Goal: Task Accomplishment & Management: Manage account settings

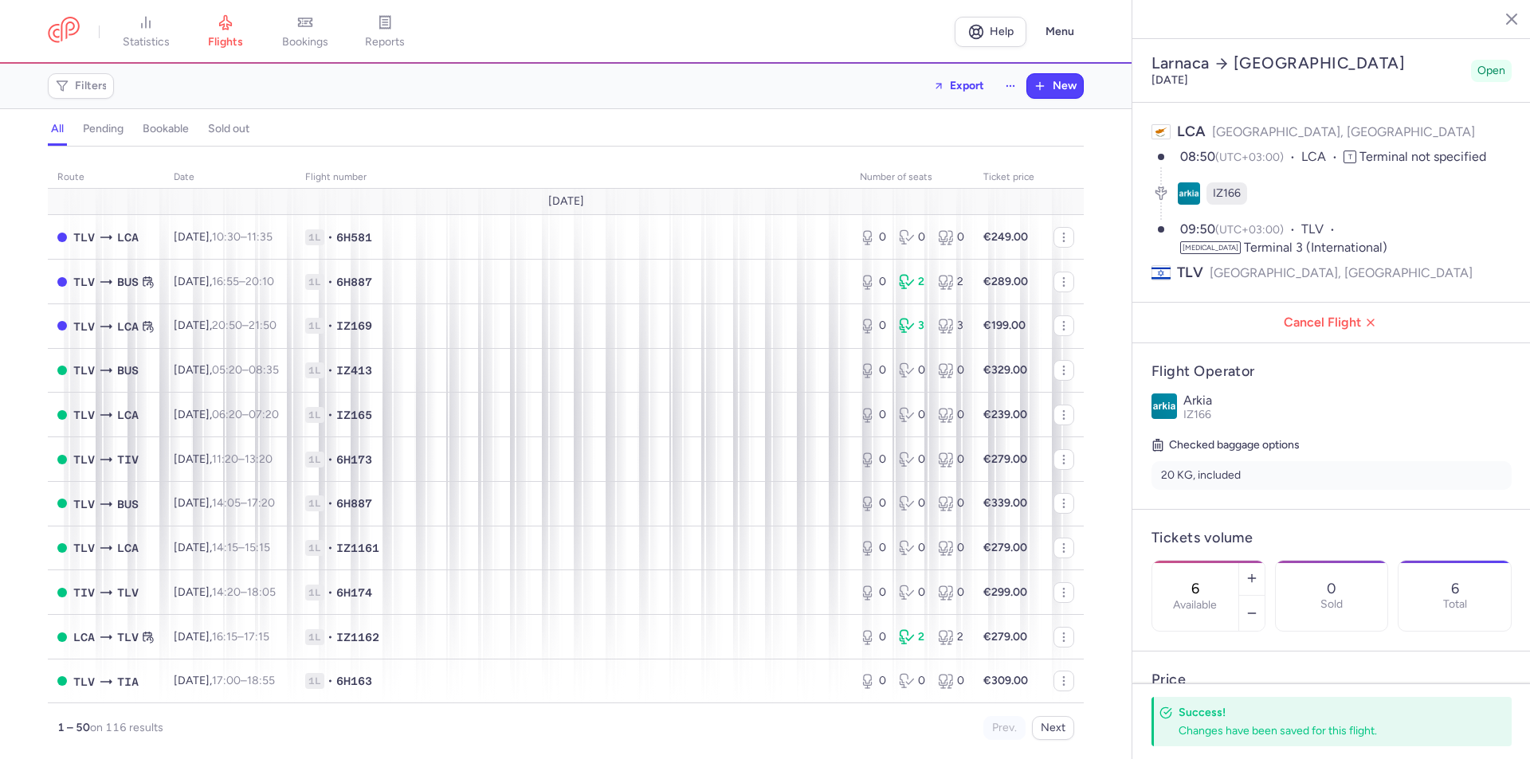
select select "hours"
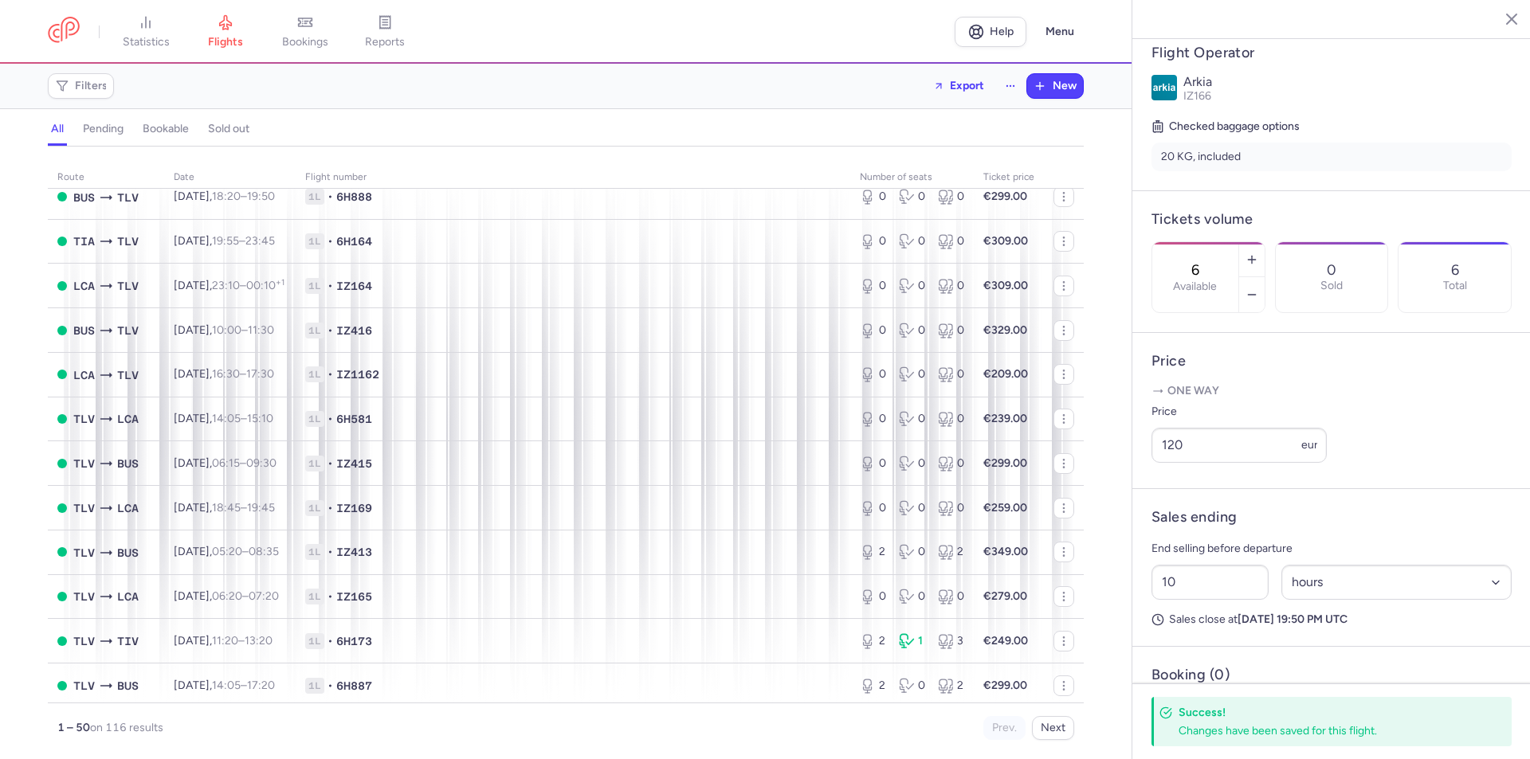
scroll to position [1275, 0]
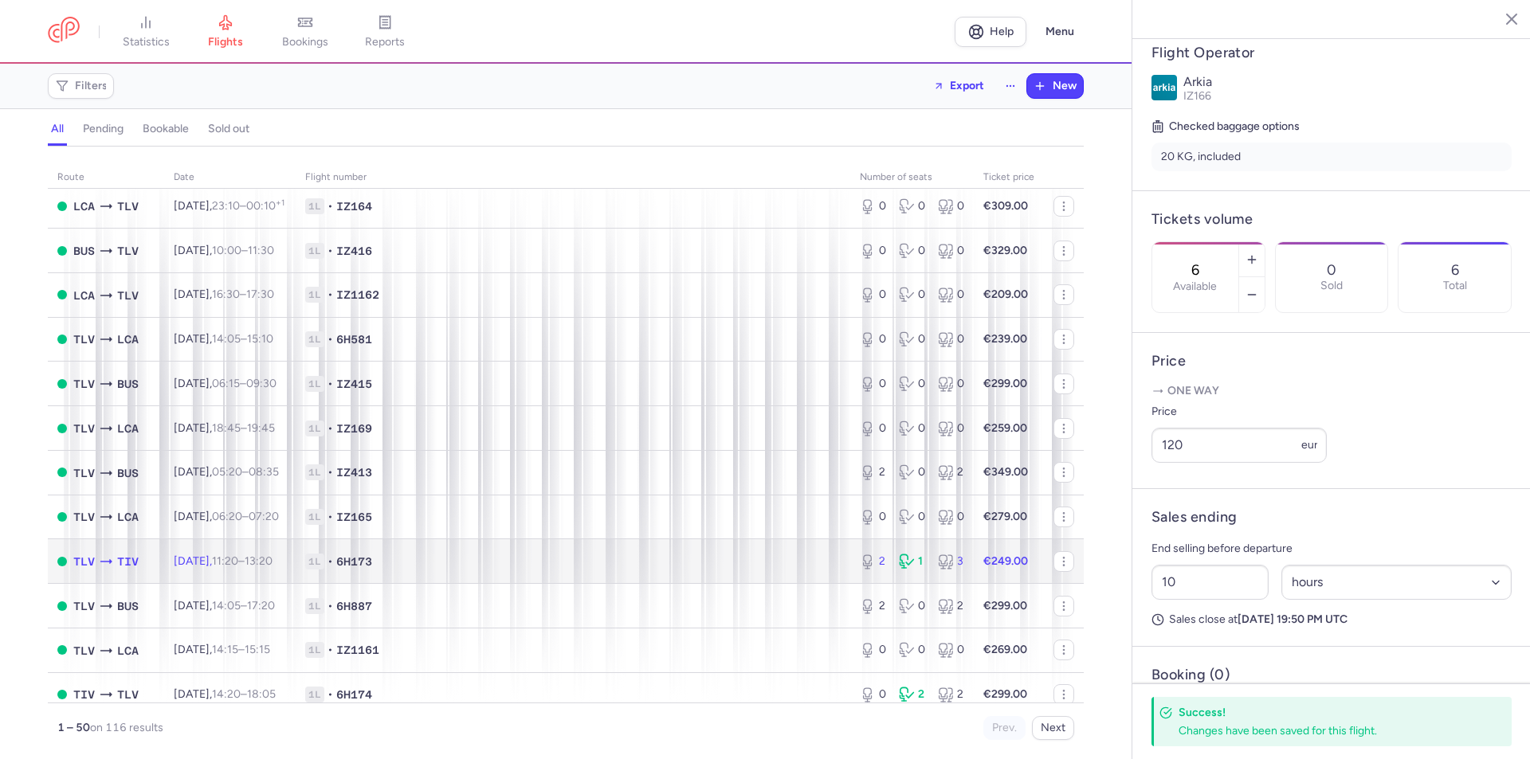
click at [511, 557] on span "1L • 6H173" at bounding box center [572, 562] width 535 height 16
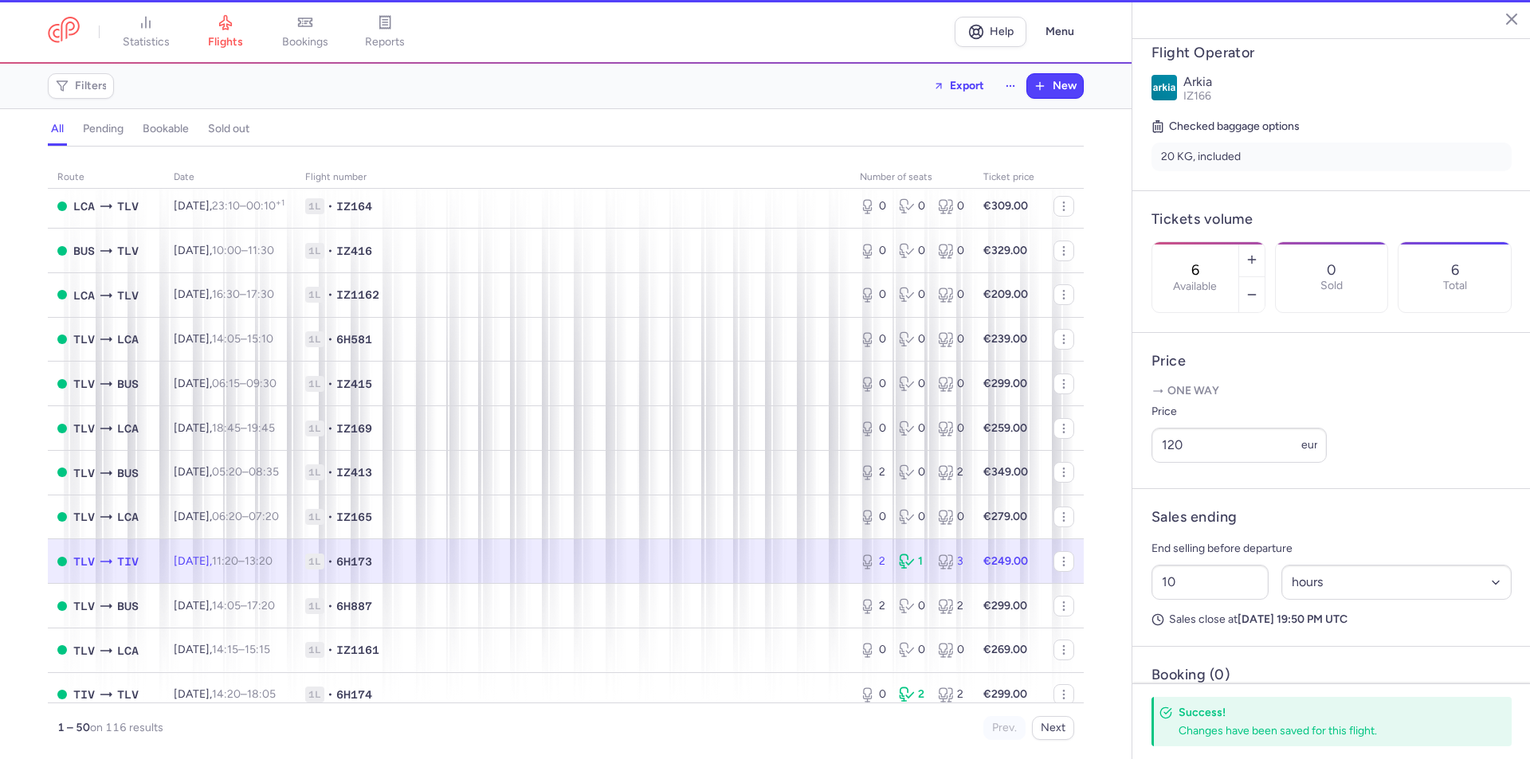
type input "2"
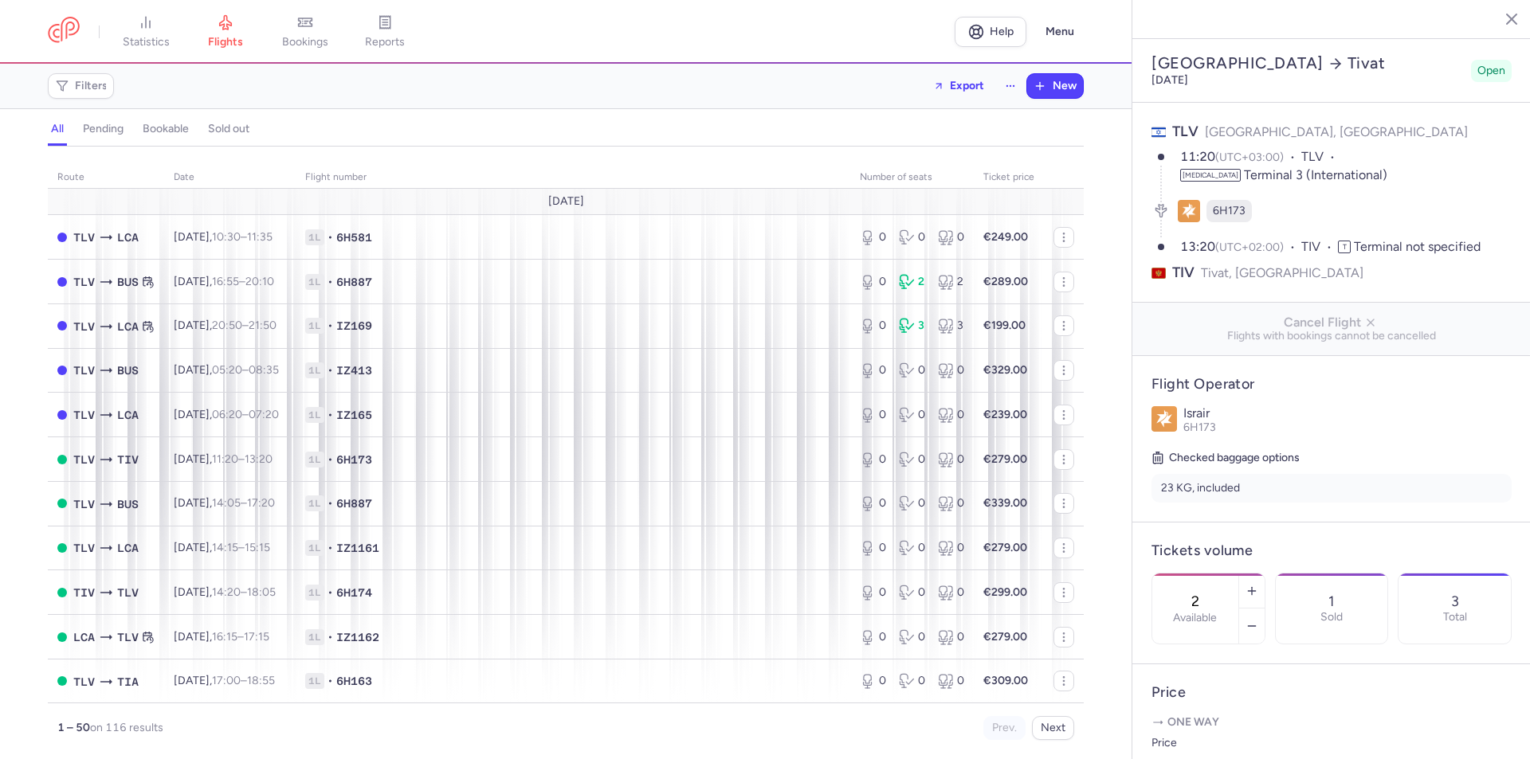
select select "hours"
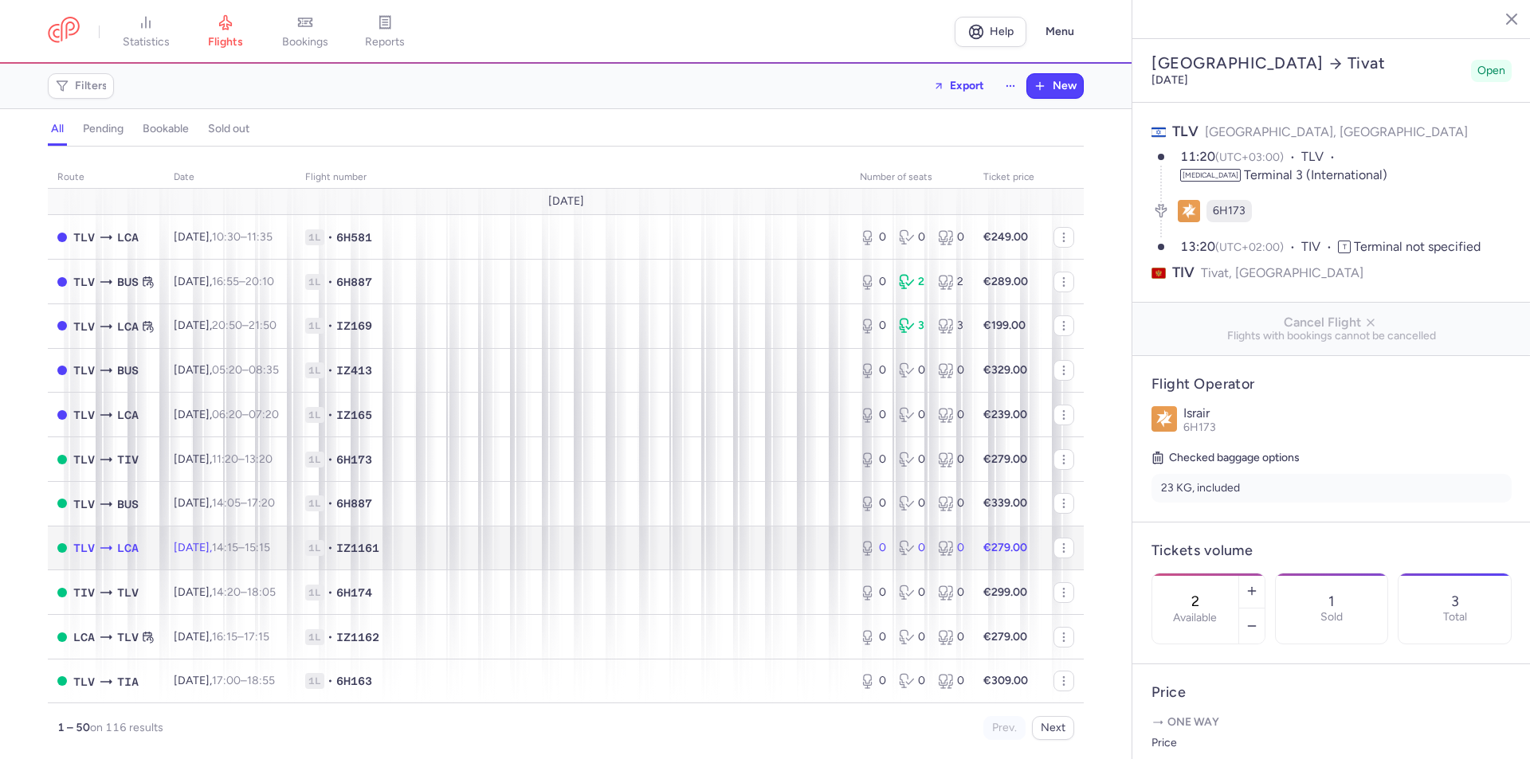
click at [270, 554] on time "15:15 +0" at bounding box center [257, 548] width 25 height 14
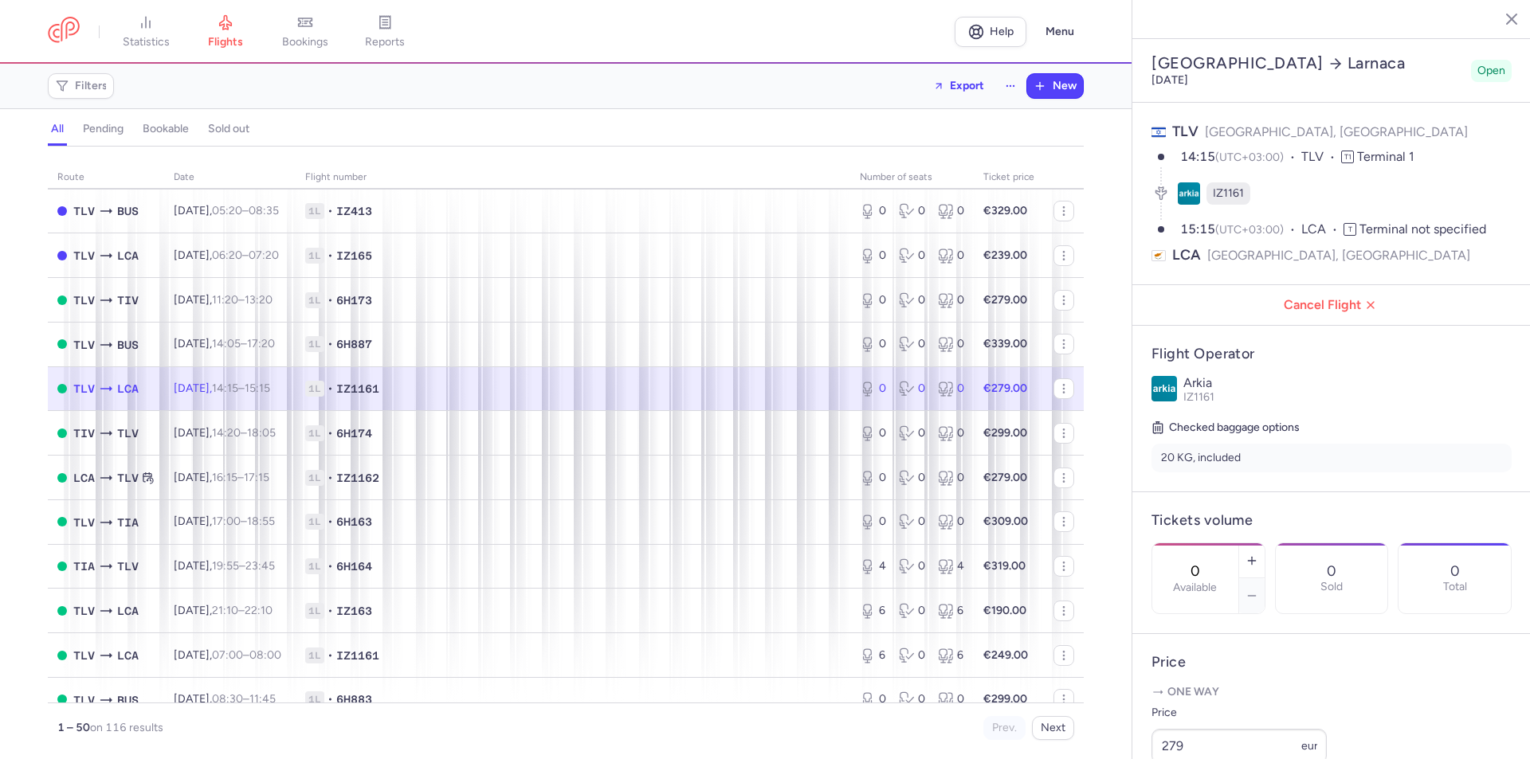
scroll to position [319, 0]
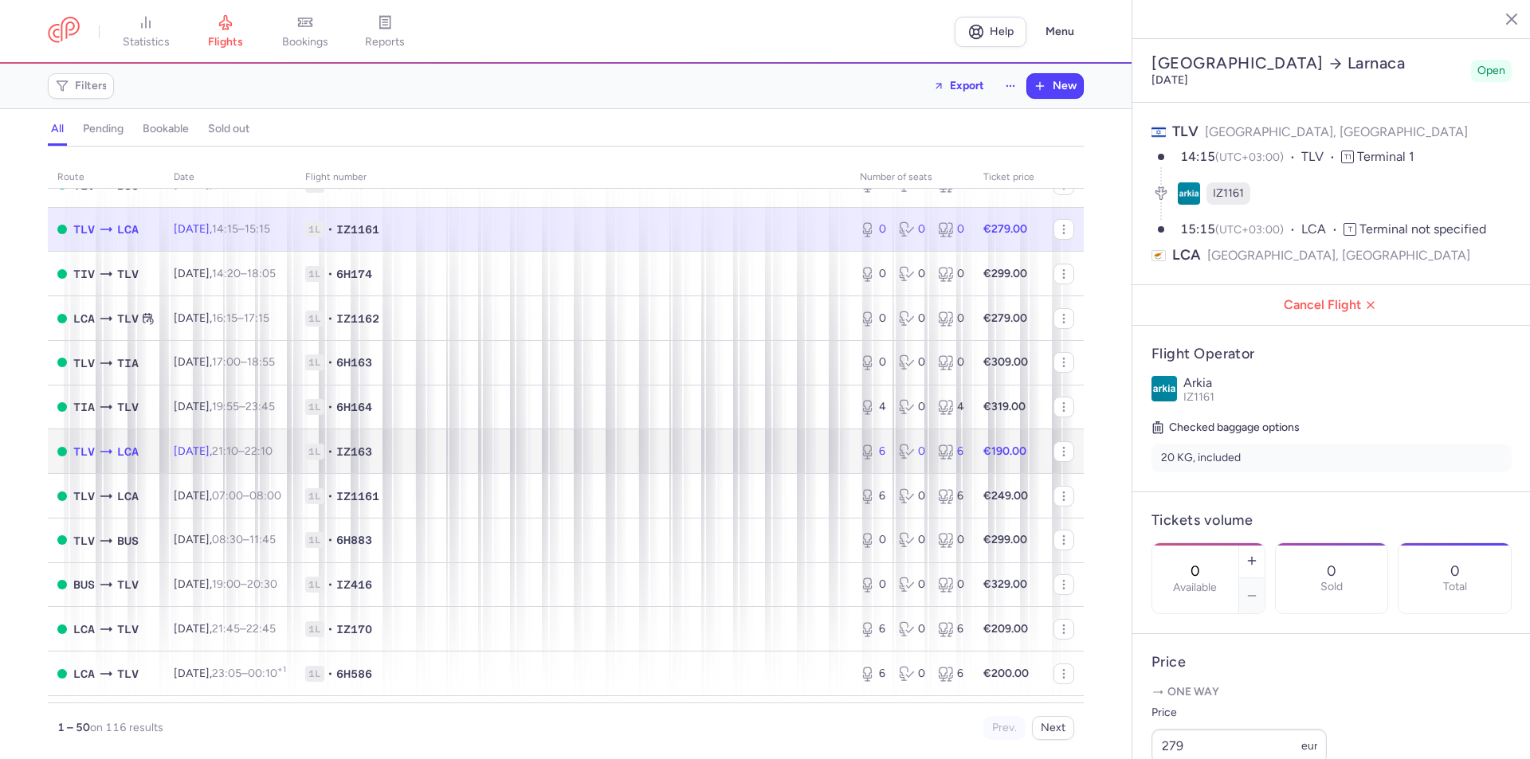
click at [659, 440] on td "1L • IZ163" at bounding box center [573, 451] width 554 height 45
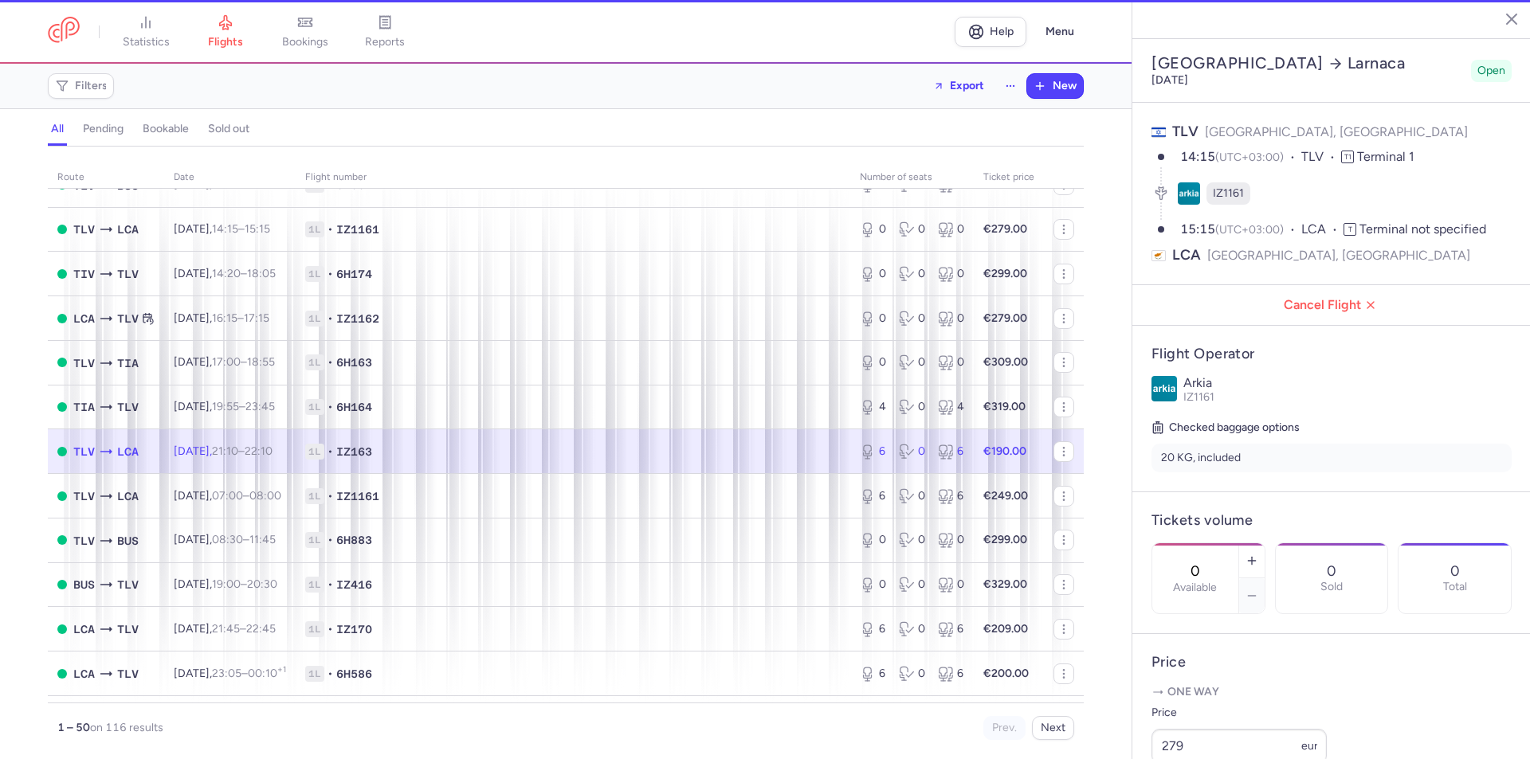
type input "6"
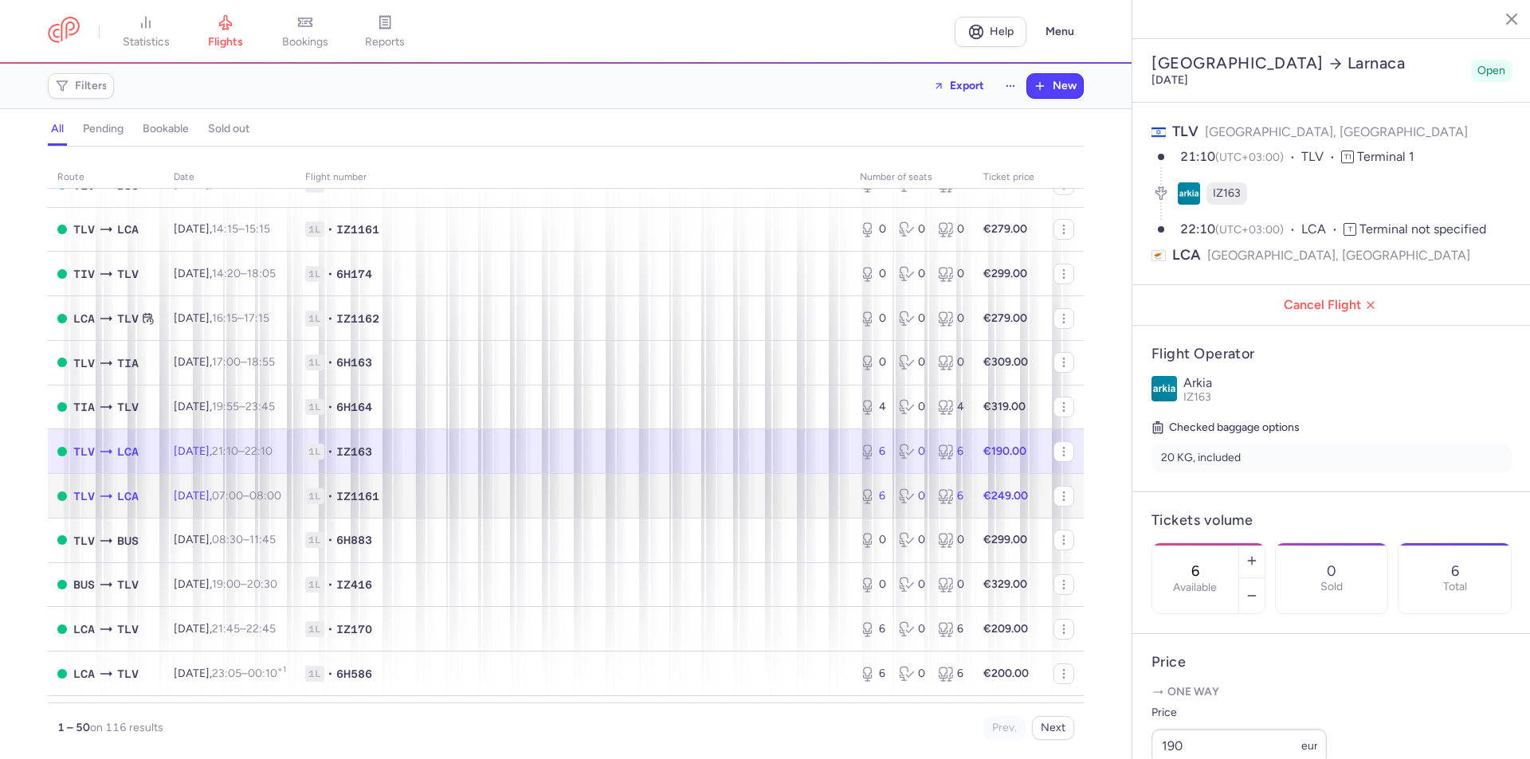
click at [663, 475] on td "1L • IZ1161" at bounding box center [573, 496] width 554 height 45
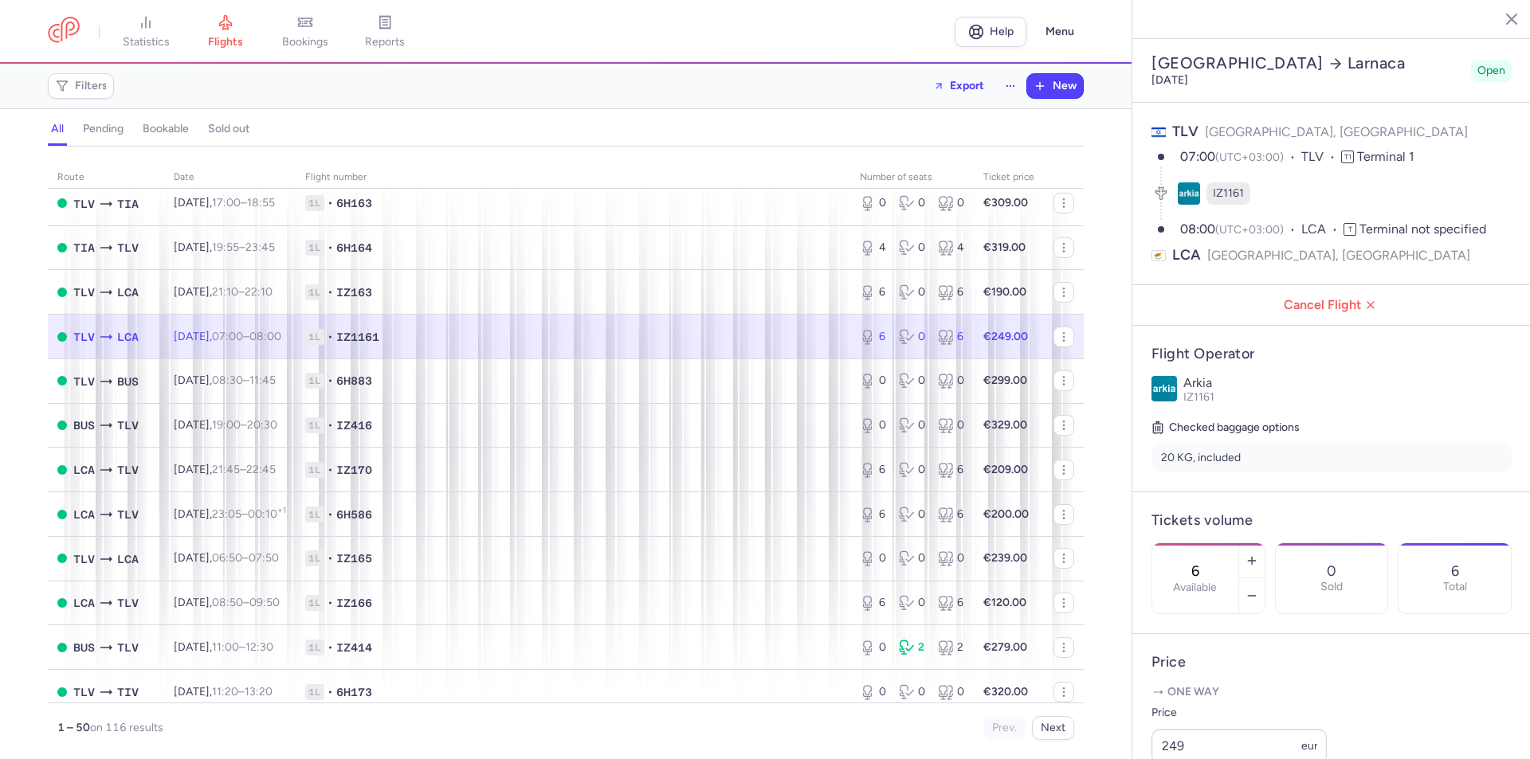
scroll to position [239, 0]
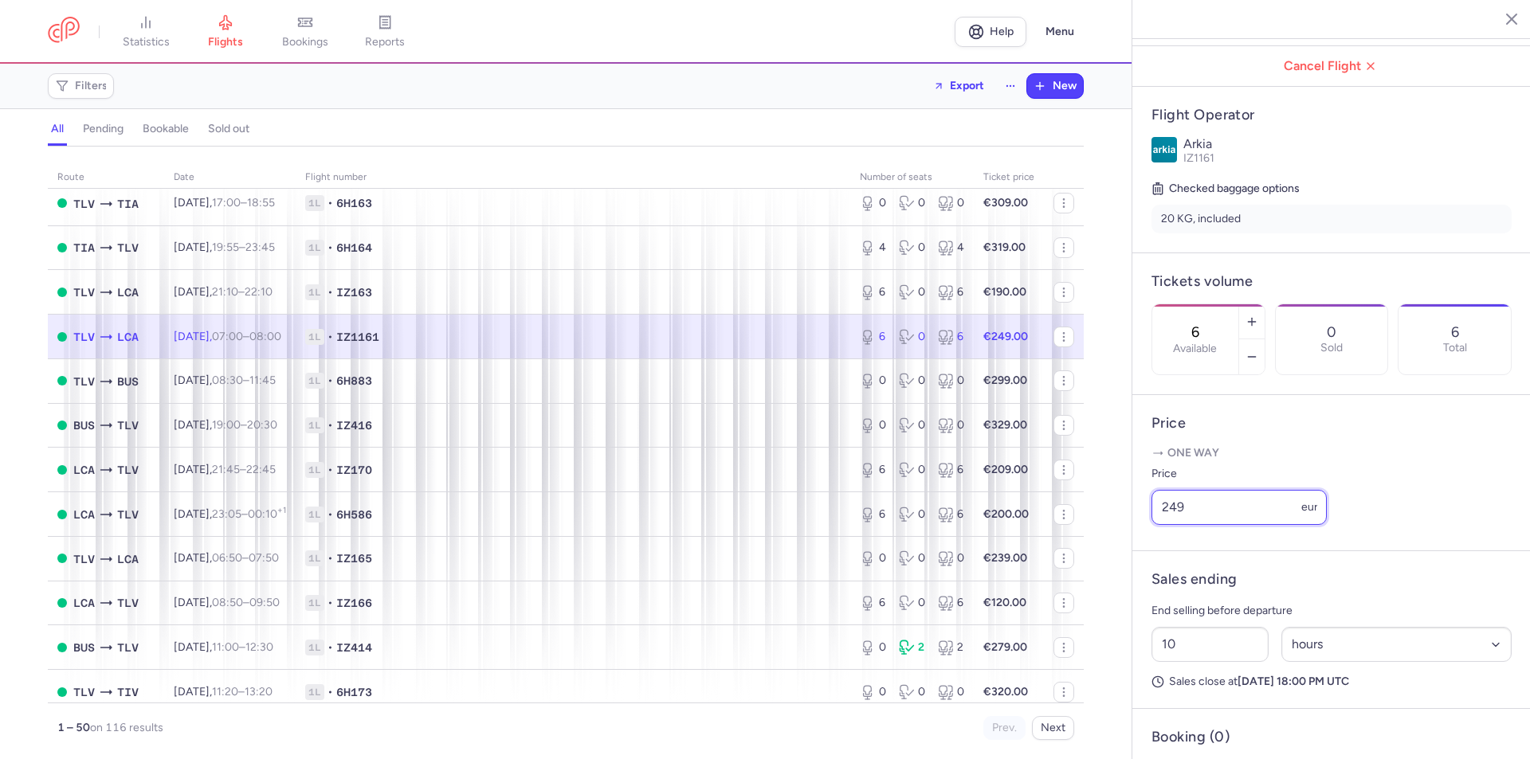
click at [1198, 525] on input "249" at bounding box center [1238, 507] width 175 height 35
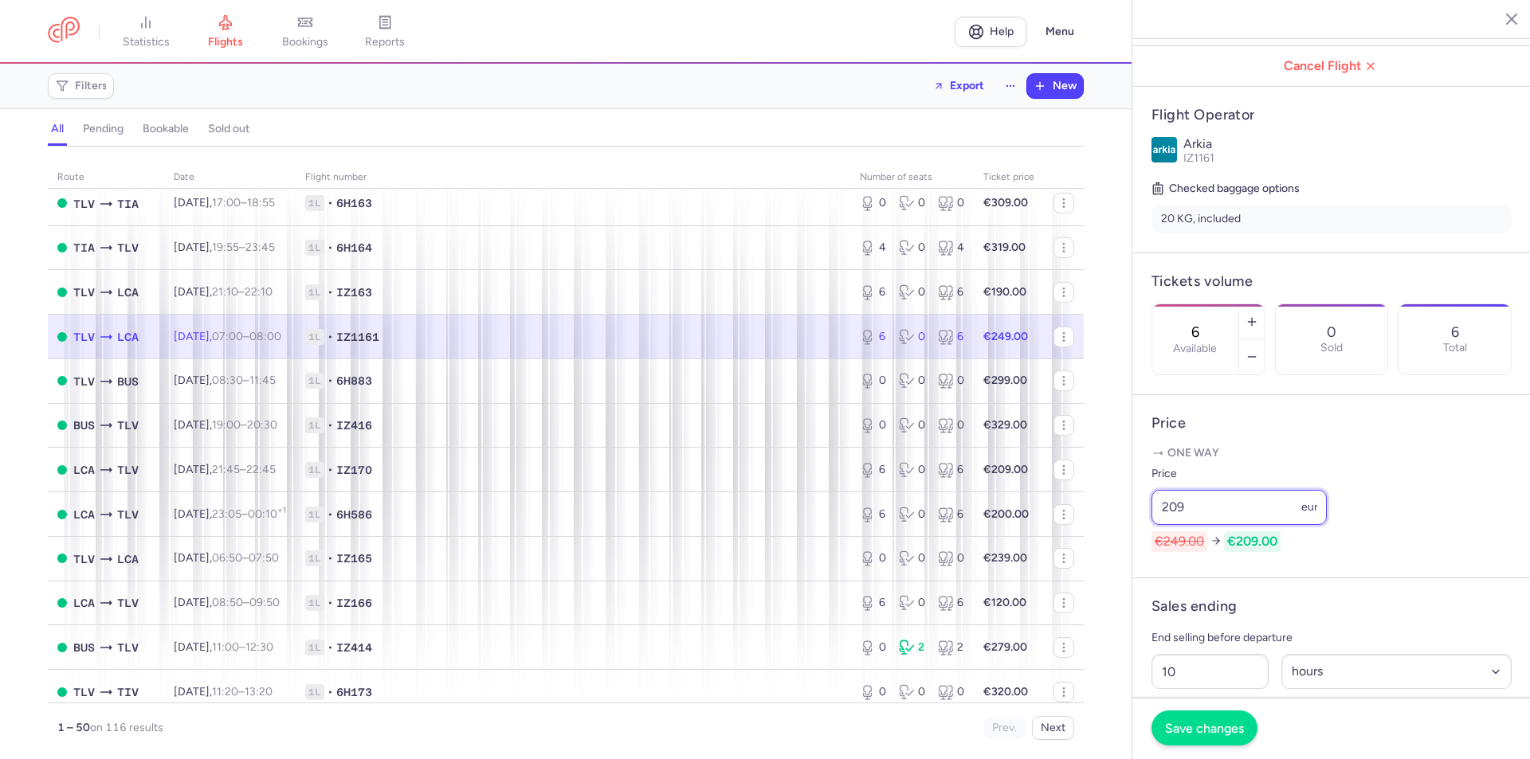
type input "209"
click at [1216, 724] on span "Save changes" at bounding box center [1204, 728] width 79 height 14
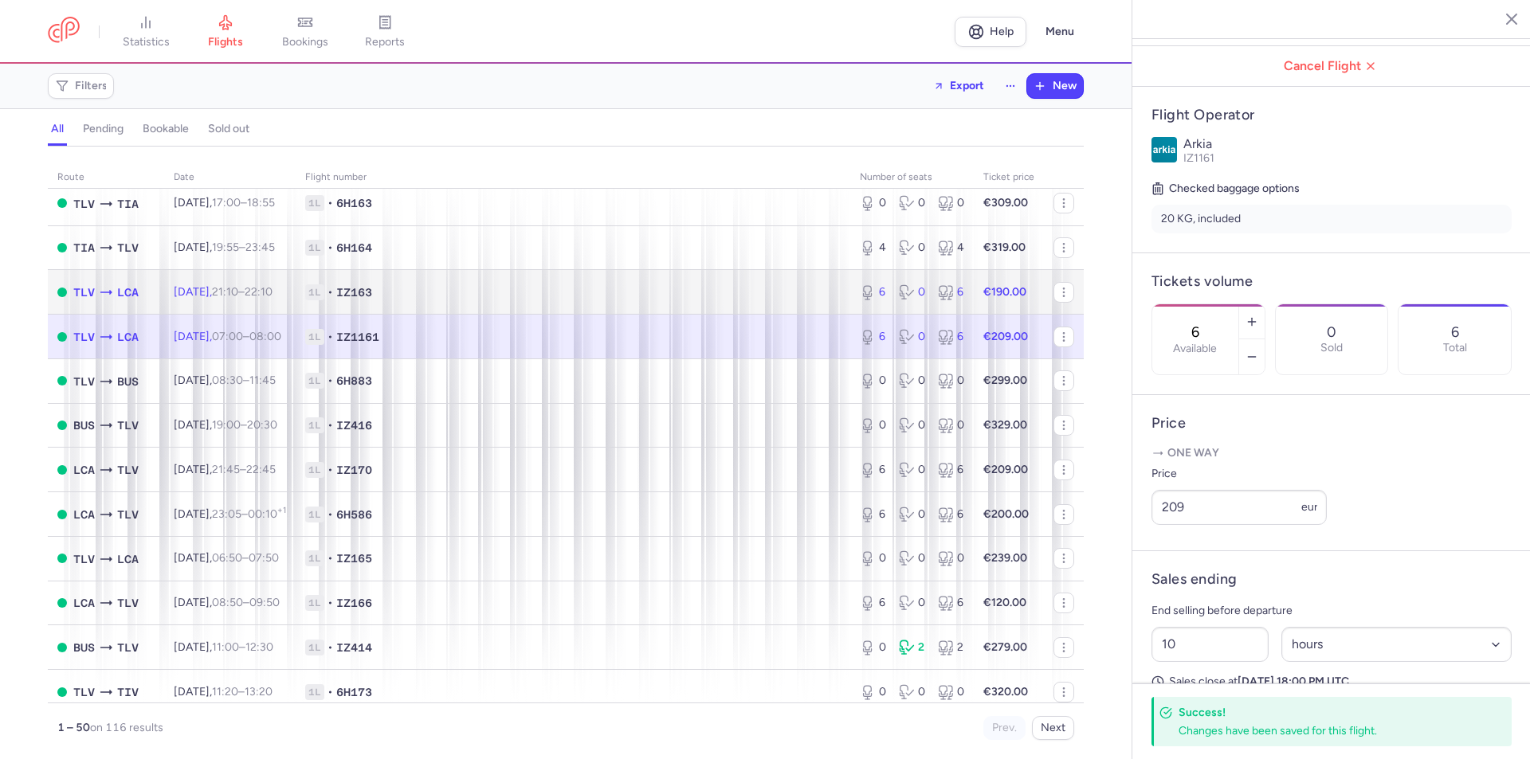
click at [774, 296] on span "1L • IZ163" at bounding box center [572, 292] width 535 height 16
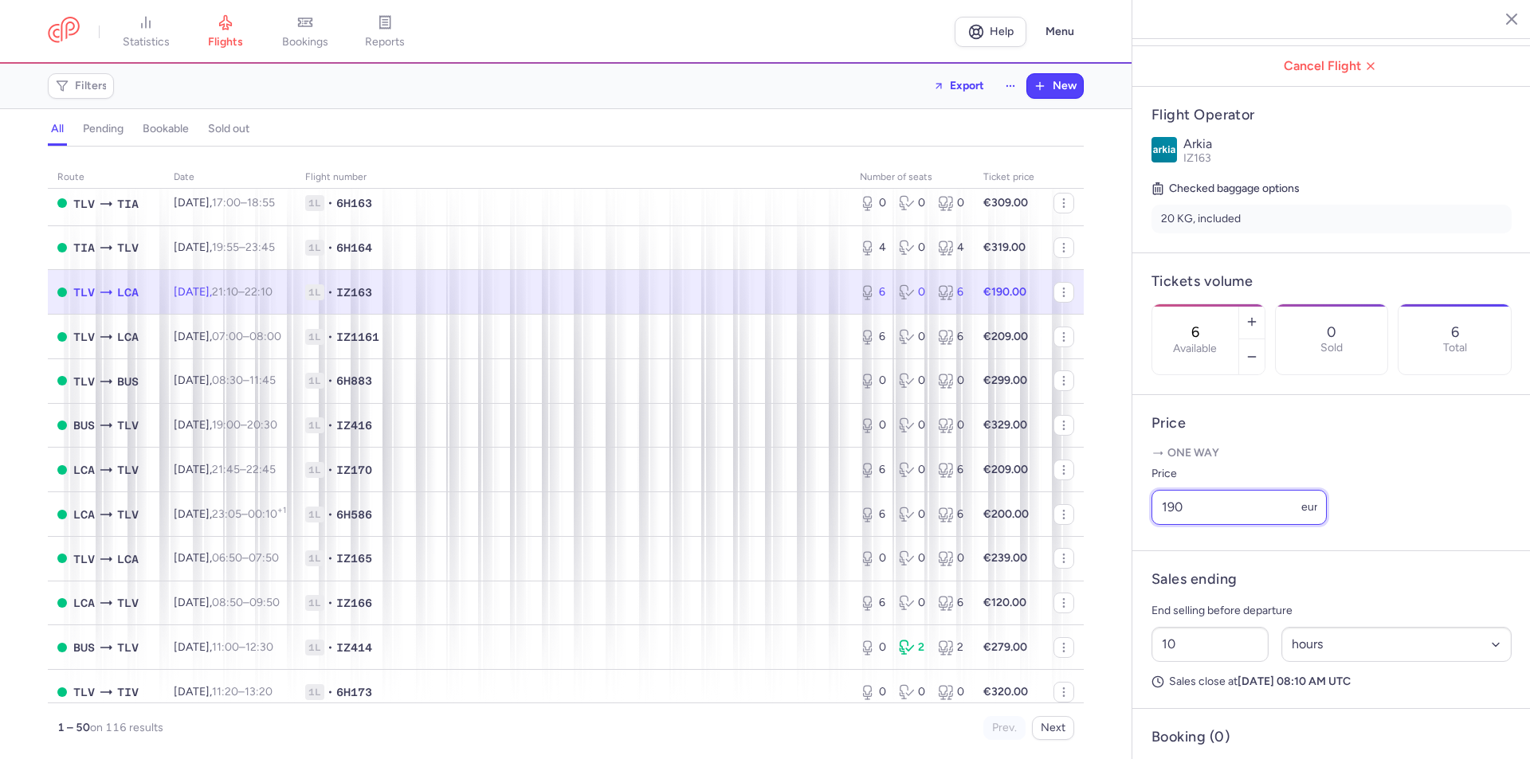
click at [1198, 525] on input "190" at bounding box center [1238, 507] width 175 height 35
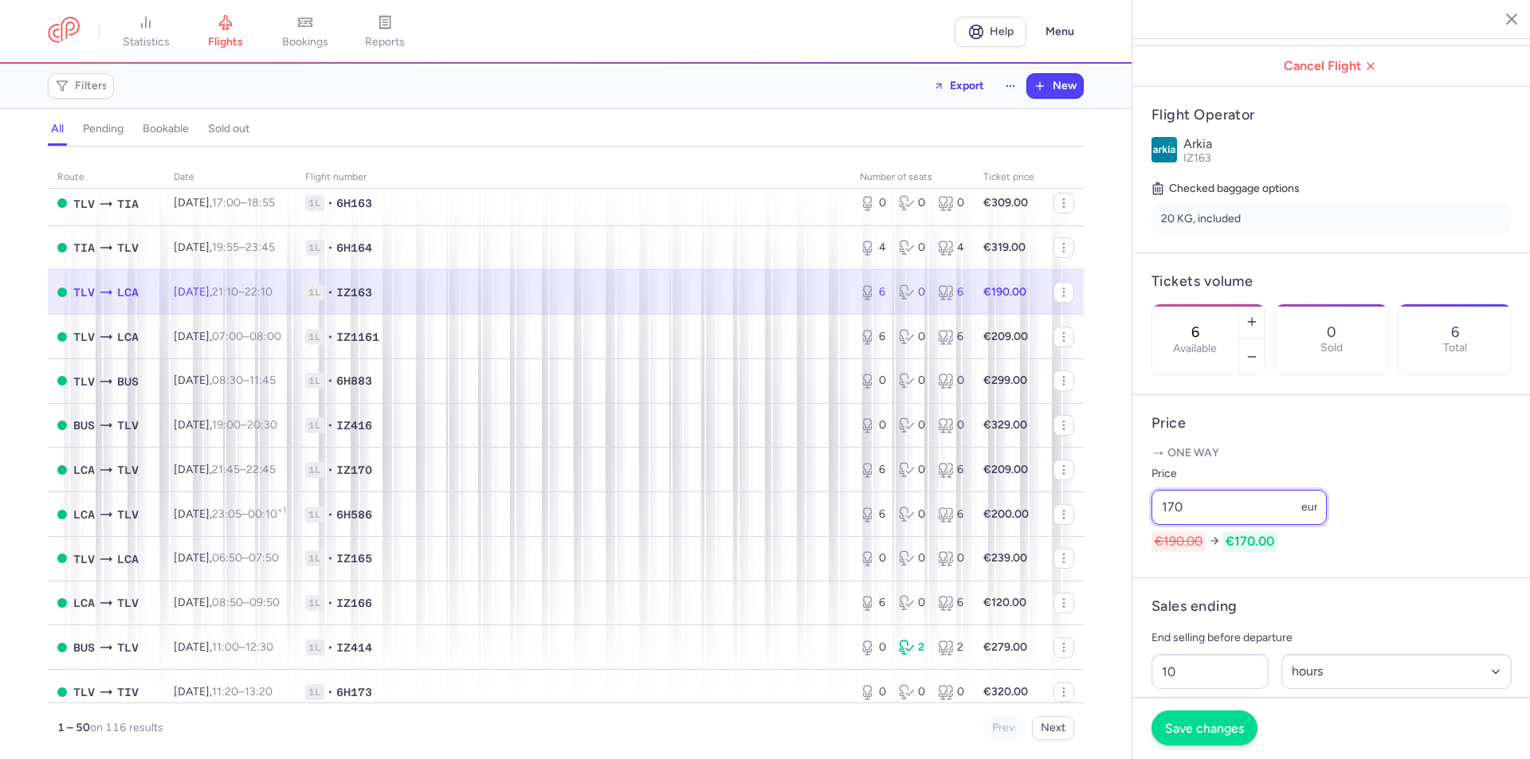
type input "170"
click at [1212, 725] on span "Save changes" at bounding box center [1204, 728] width 79 height 14
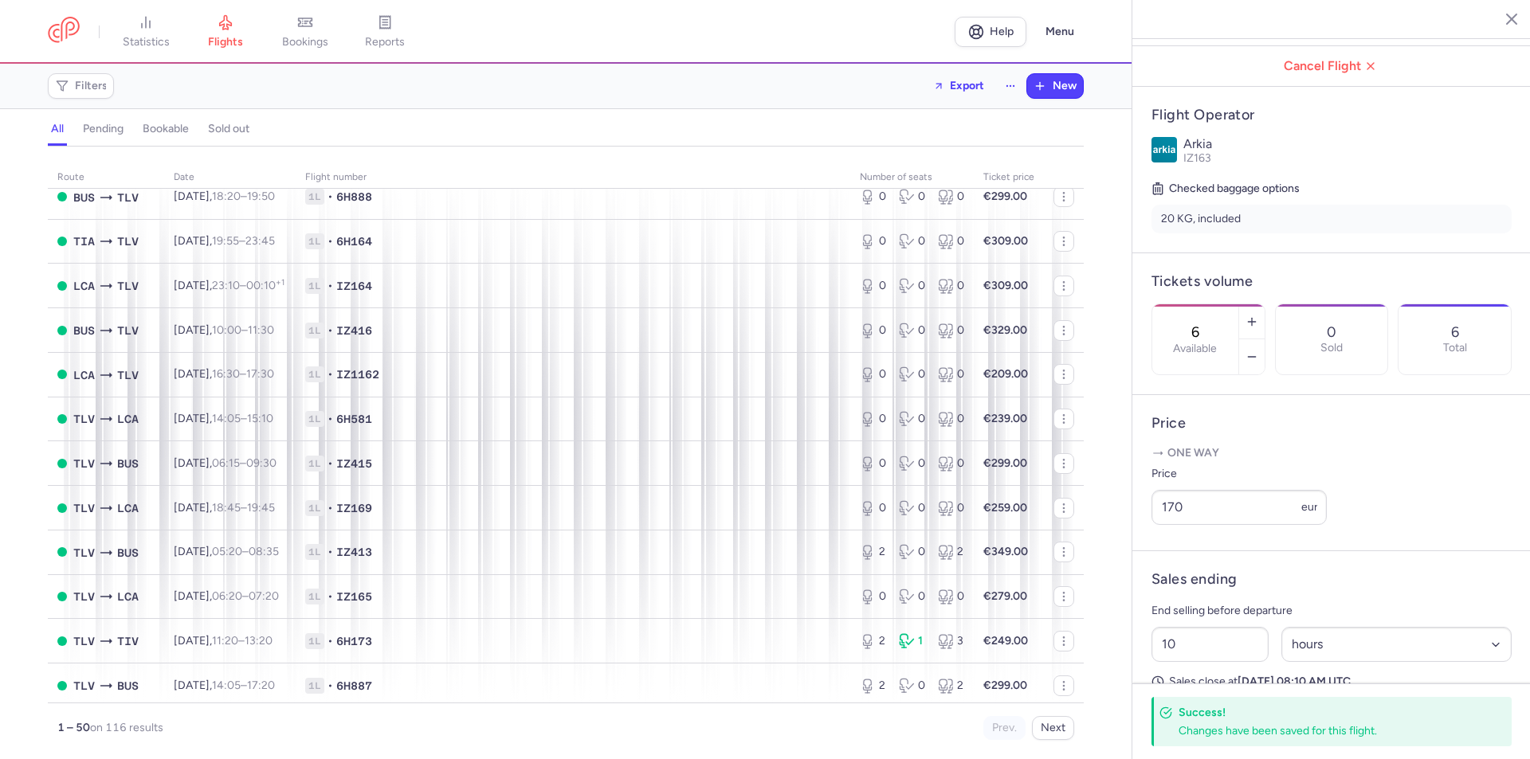
scroll to position [1275, 0]
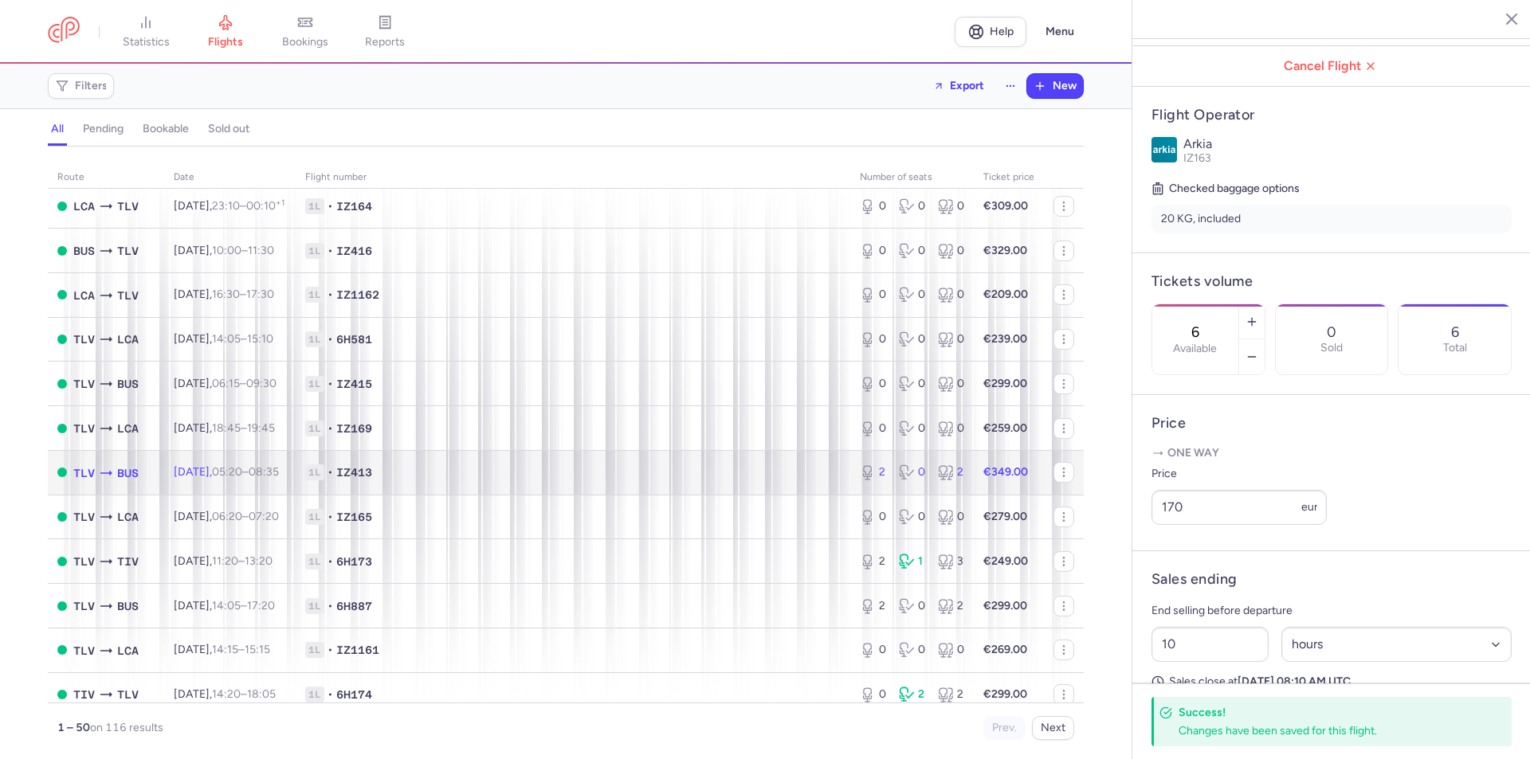
click at [799, 470] on span "1L • IZ413" at bounding box center [572, 472] width 535 height 16
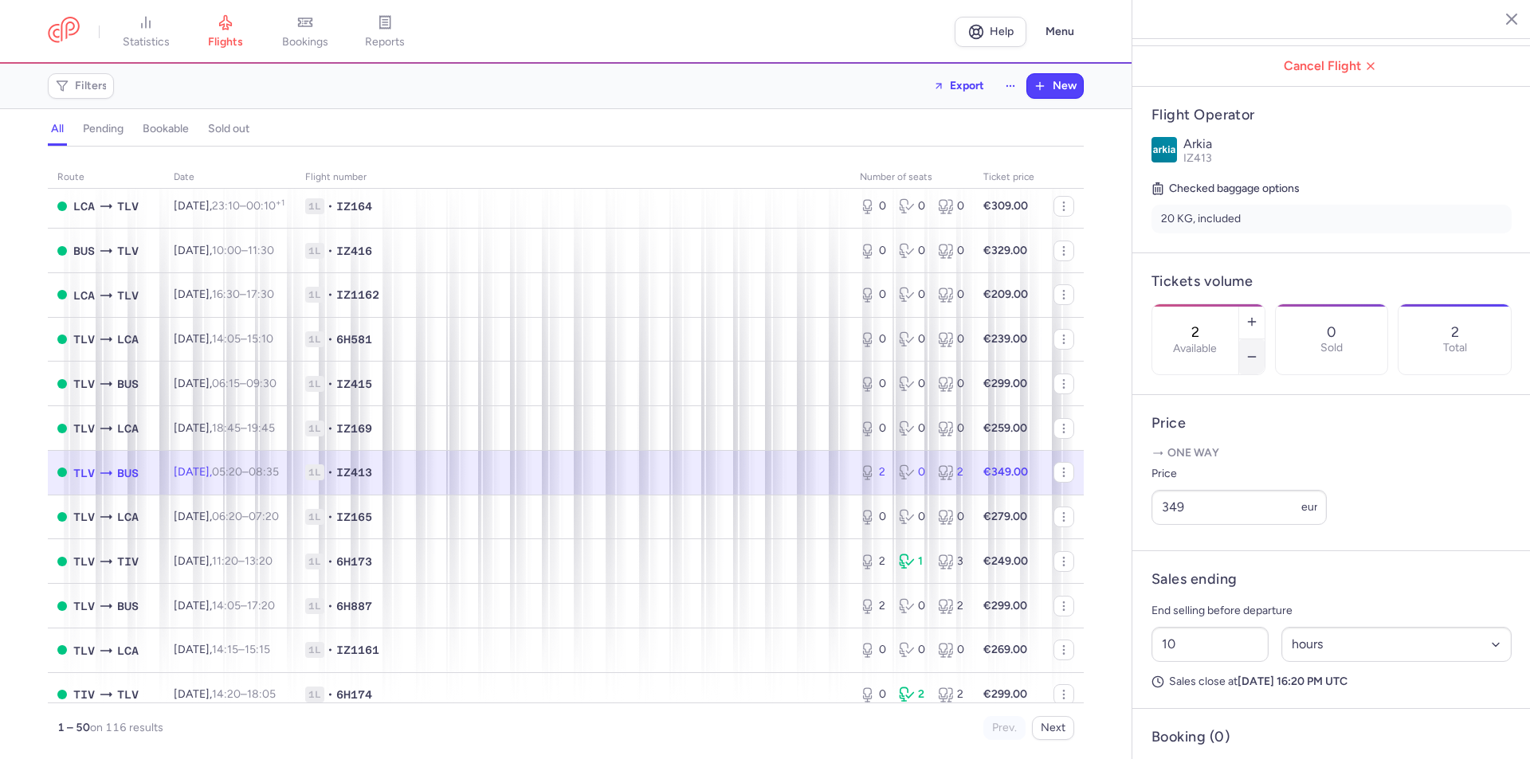
click at [1258, 351] on icon "button" at bounding box center [1251, 357] width 13 height 13
click at [1210, 730] on span "Save changes" at bounding box center [1204, 728] width 79 height 14
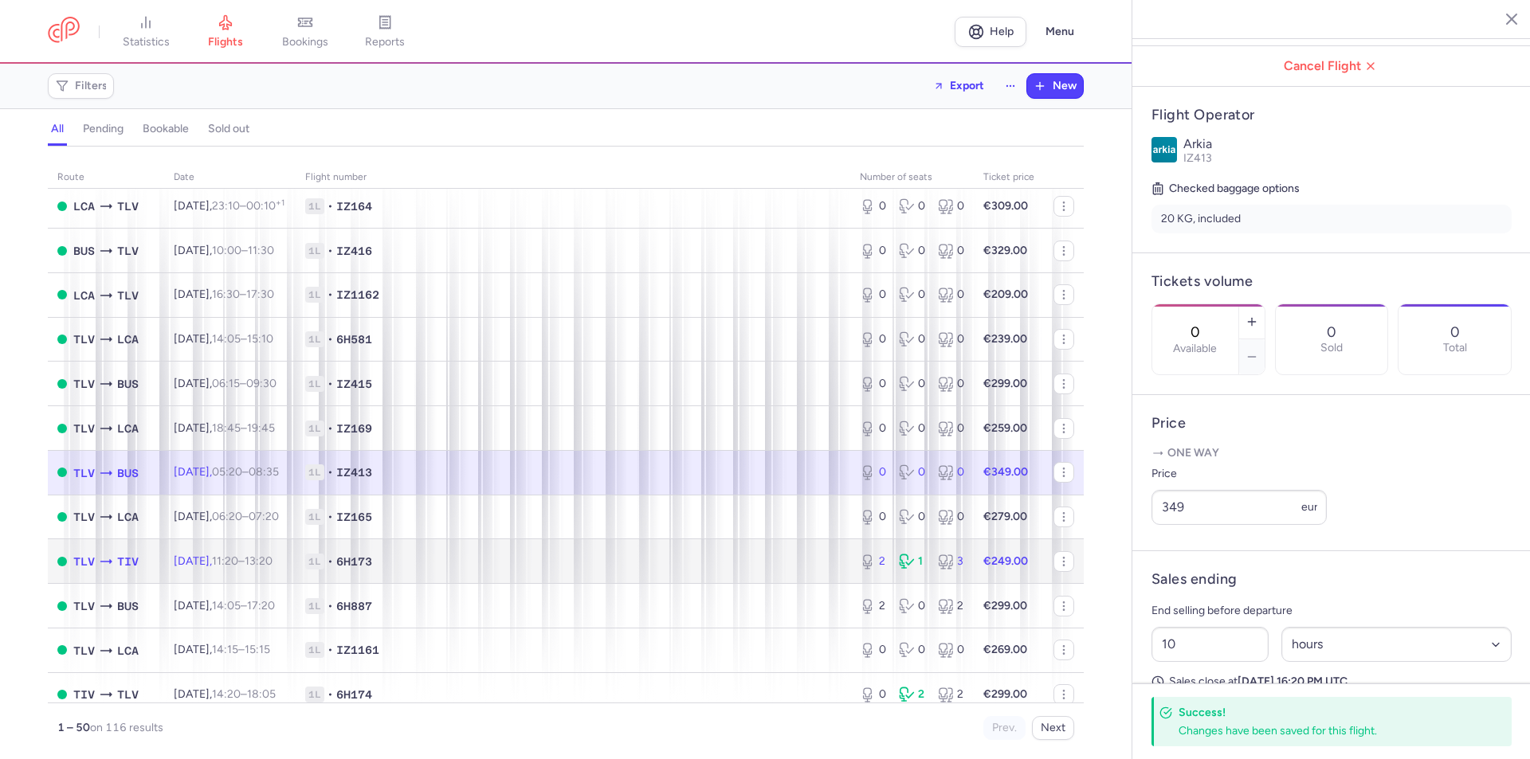
click at [762, 551] on td "1L • 6H173" at bounding box center [573, 561] width 554 height 45
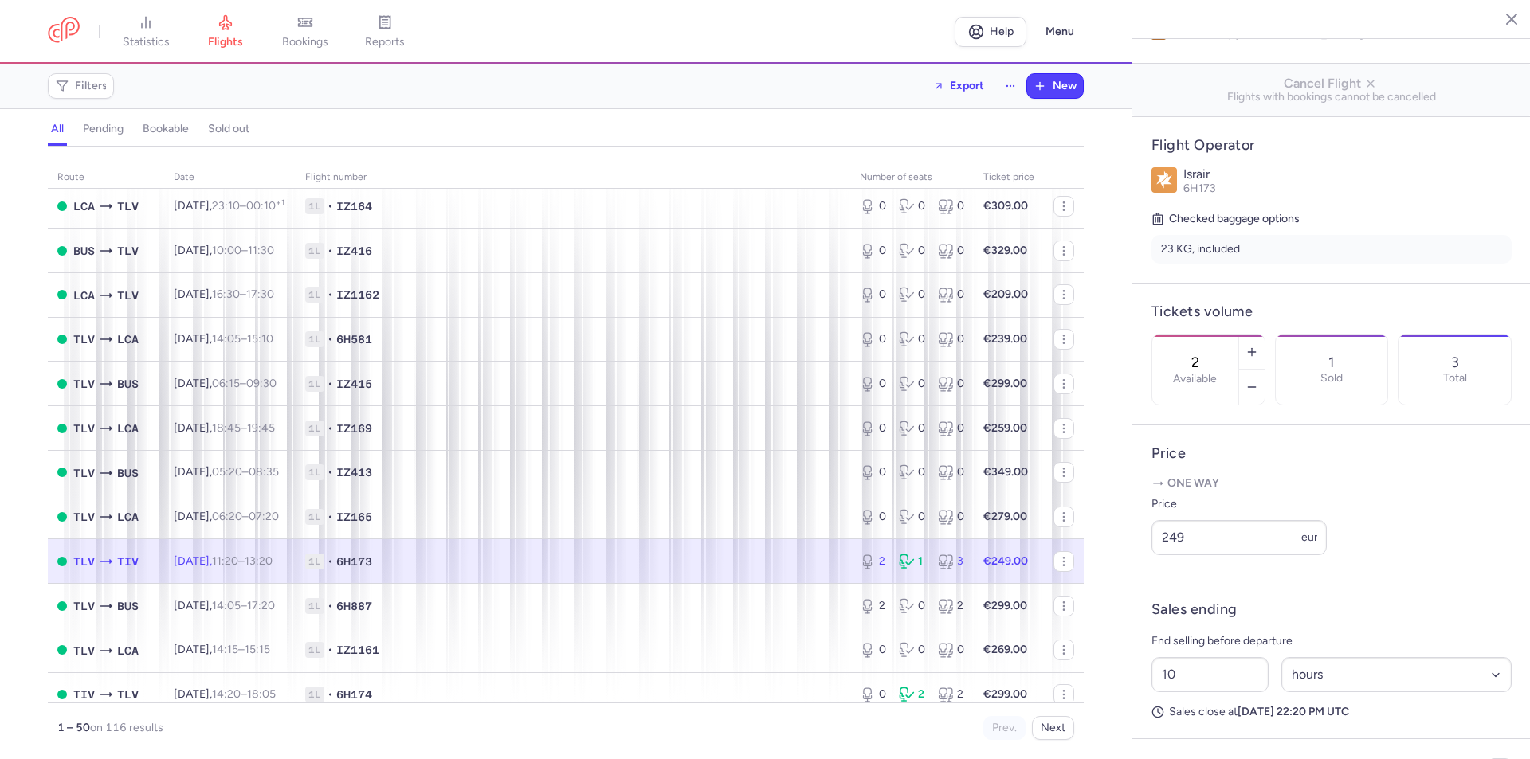
scroll to position [1434, 0]
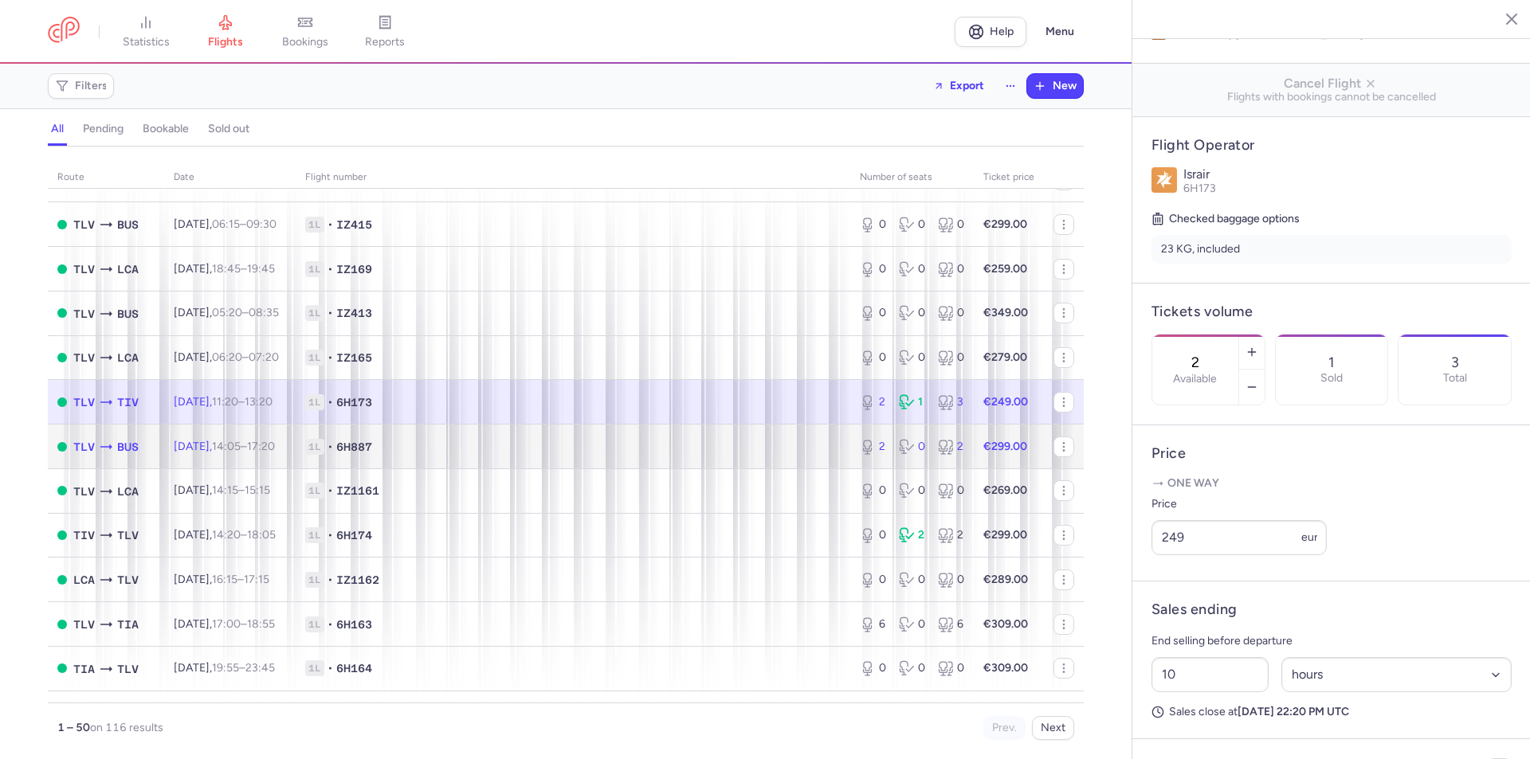
click at [778, 445] on span "1L • 6H887" at bounding box center [572, 447] width 535 height 16
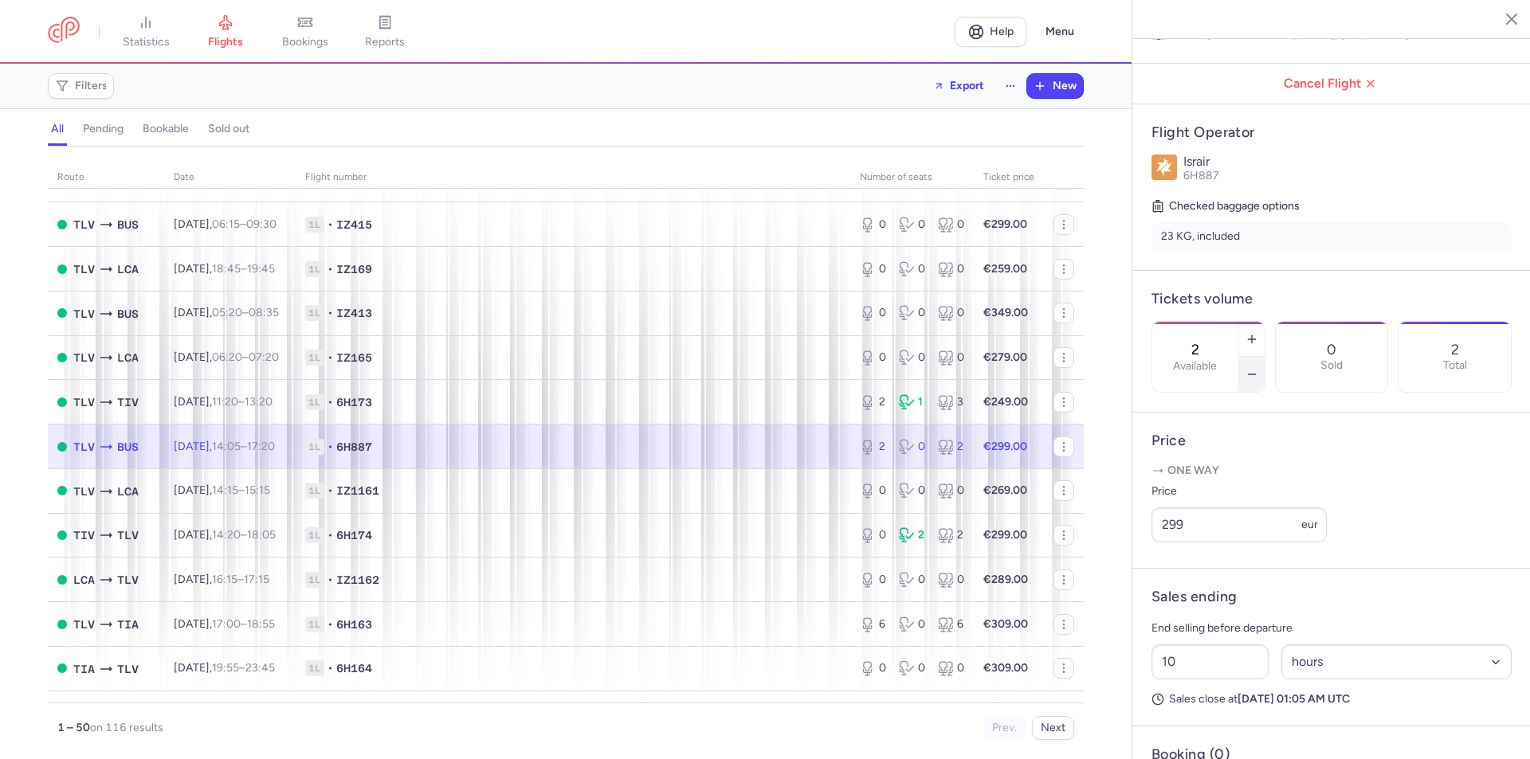
click at [1258, 368] on icon "button" at bounding box center [1251, 374] width 13 height 13
click at [1201, 727] on span "Save changes" at bounding box center [1204, 728] width 79 height 14
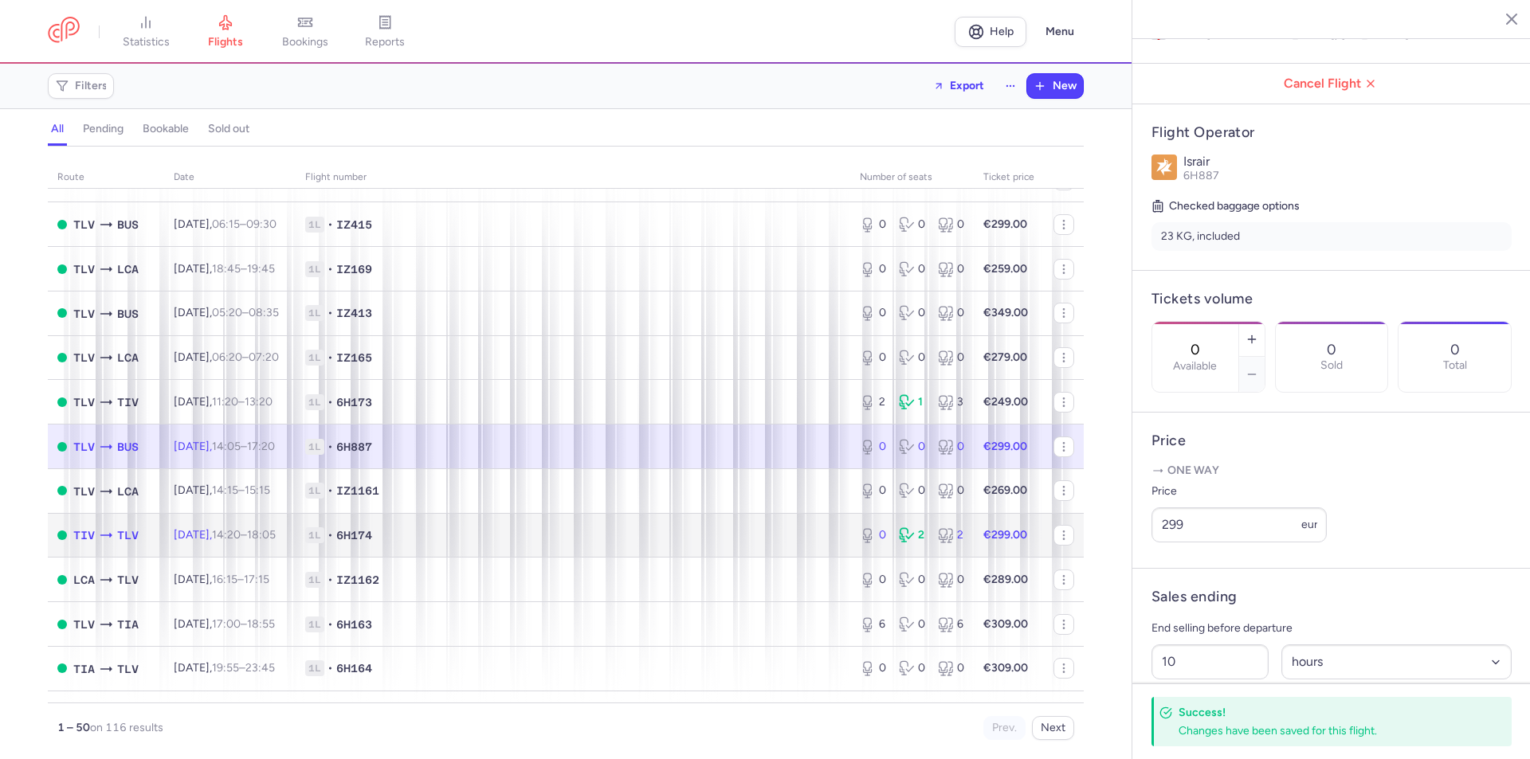
click at [759, 535] on span "1L • 6H174" at bounding box center [572, 535] width 535 height 16
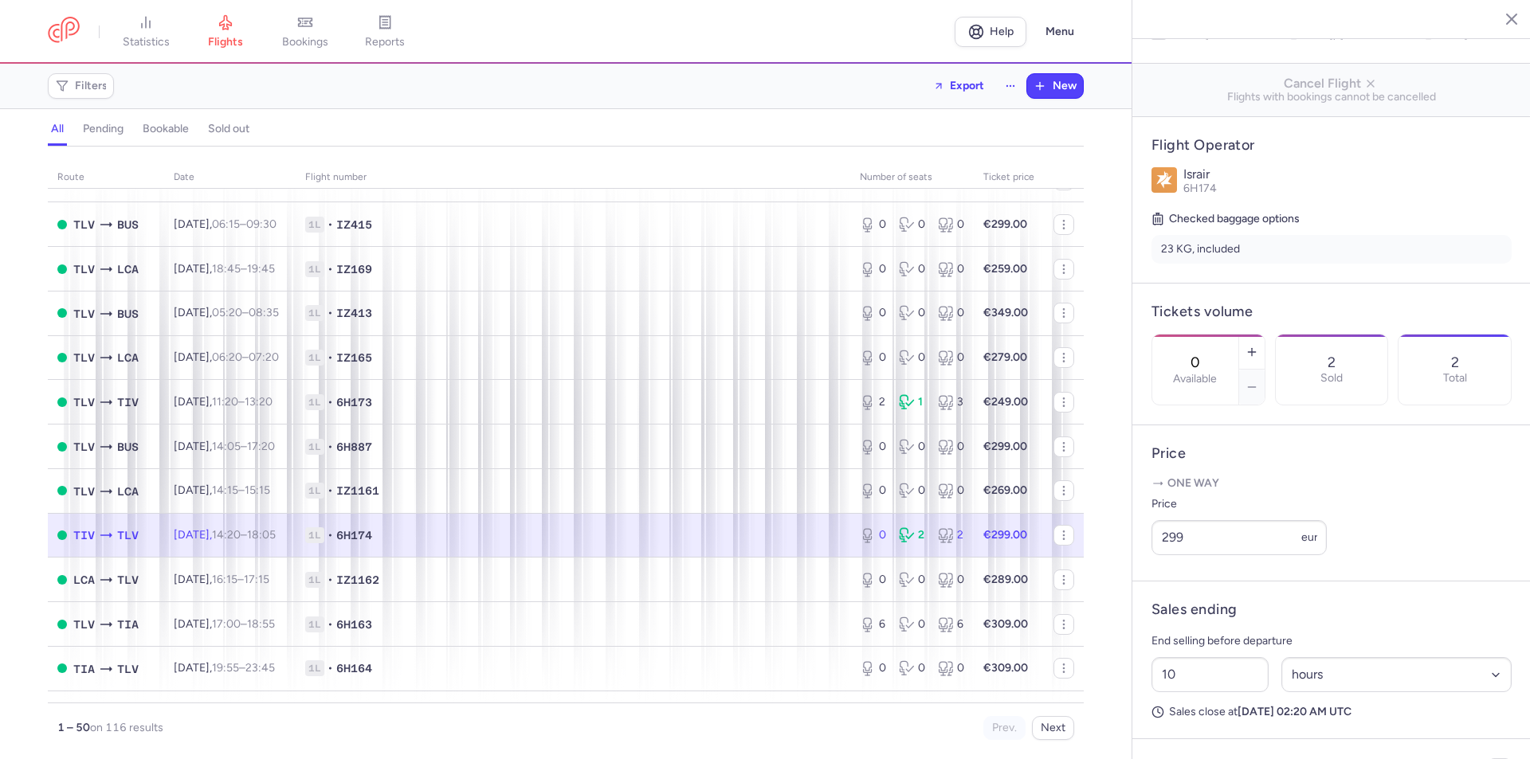
click at [296, 543] on td "Thu, 21 Aug, 14:20 – 18:05 +0" at bounding box center [229, 535] width 131 height 45
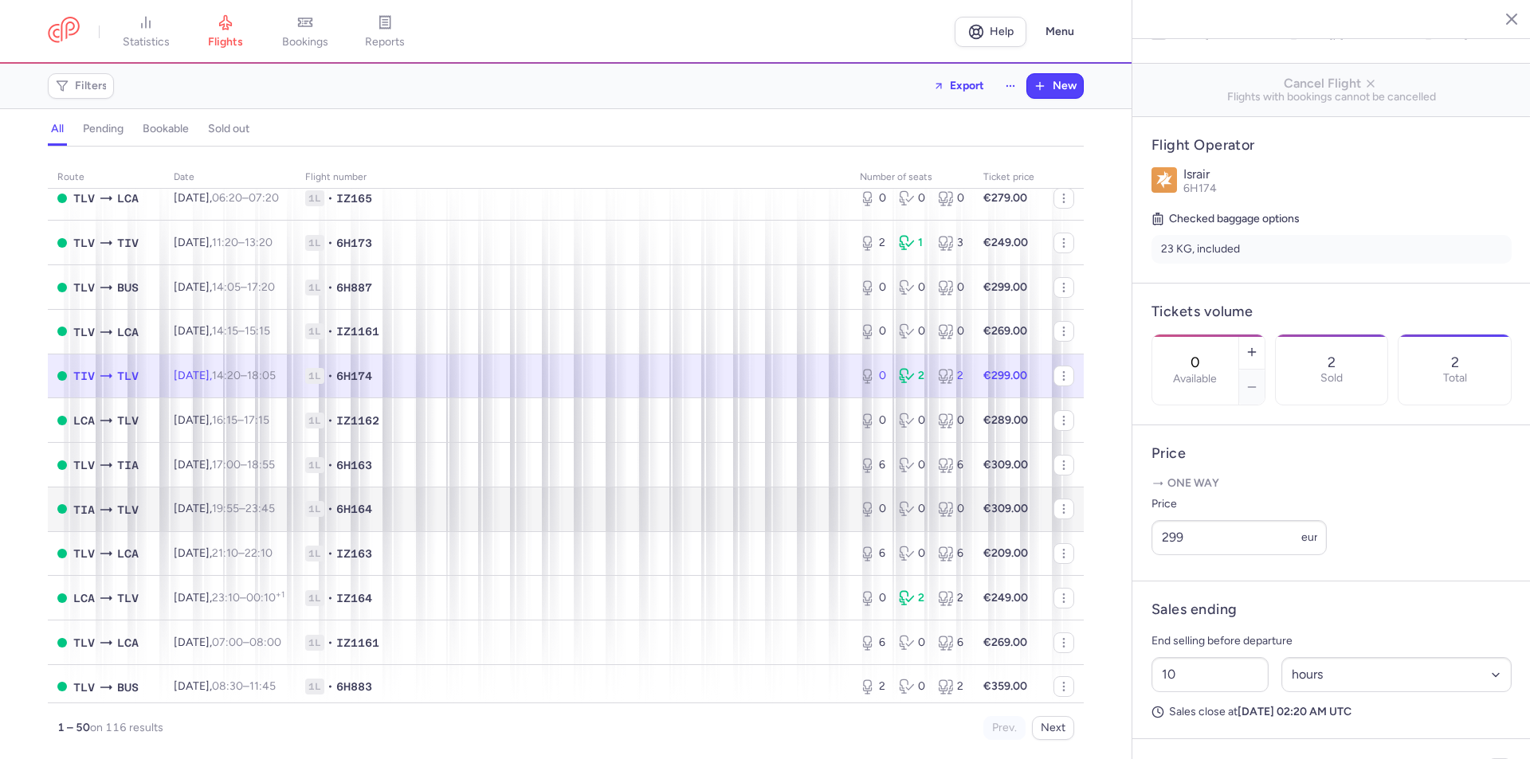
scroll to position [1733, 0]
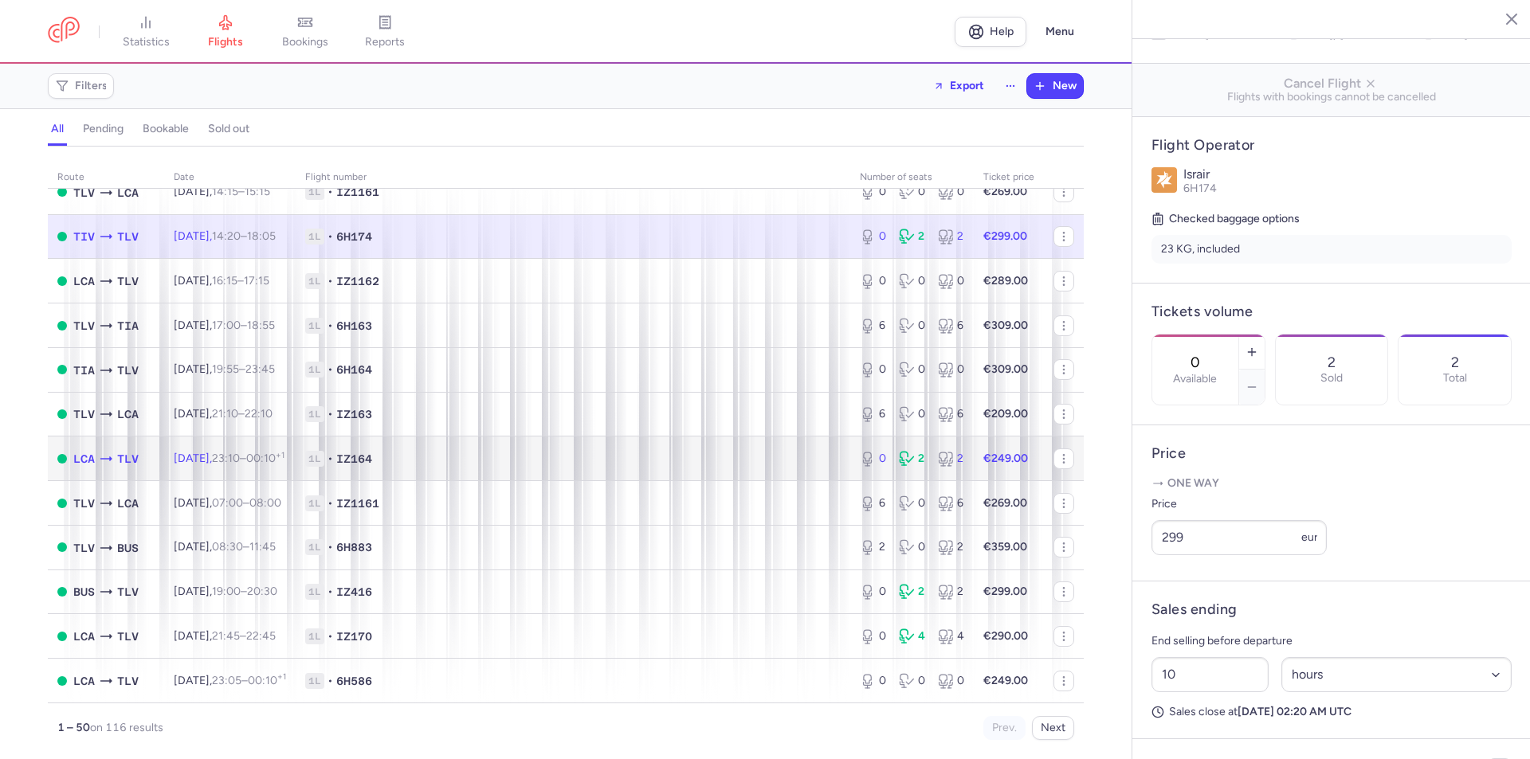
click at [604, 466] on span "1L • IZ164" at bounding box center [572, 459] width 535 height 16
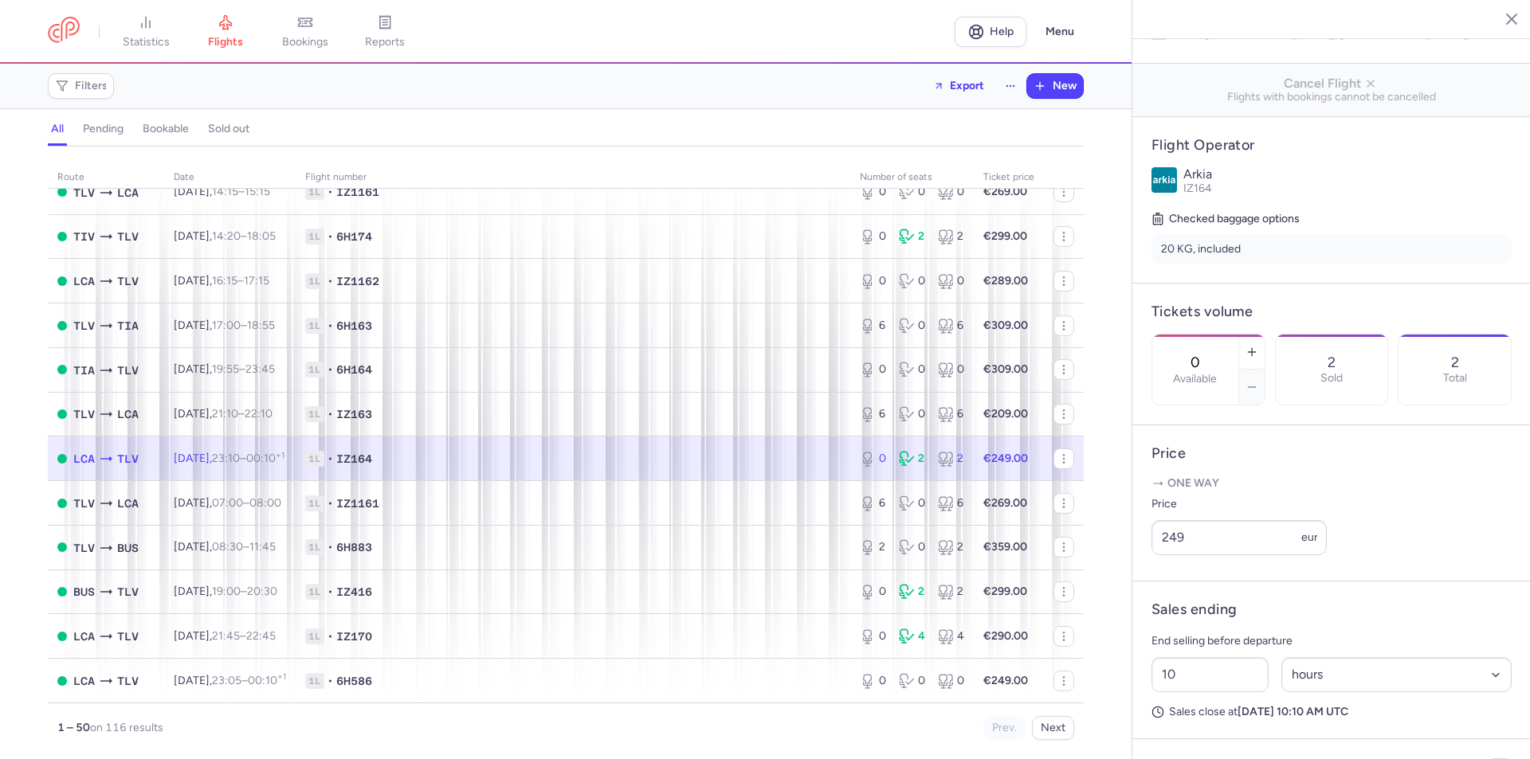
click at [296, 465] on td "Thu, 21 Aug, 23:10 – 00:10 +1" at bounding box center [229, 459] width 131 height 45
click at [636, 578] on td "1L • IZ416" at bounding box center [573, 592] width 554 height 45
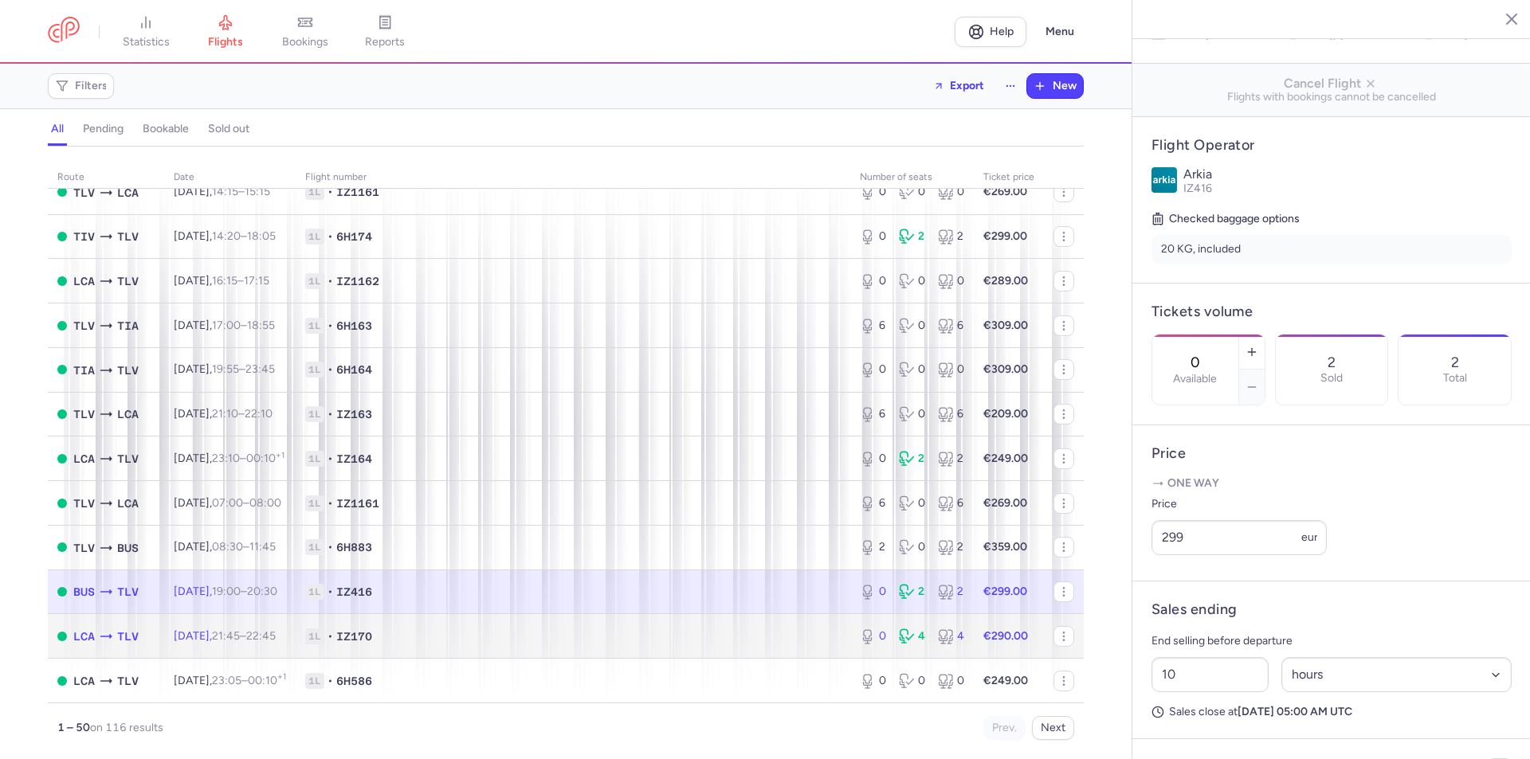
click at [757, 635] on span "1L • IZ170" at bounding box center [572, 637] width 535 height 16
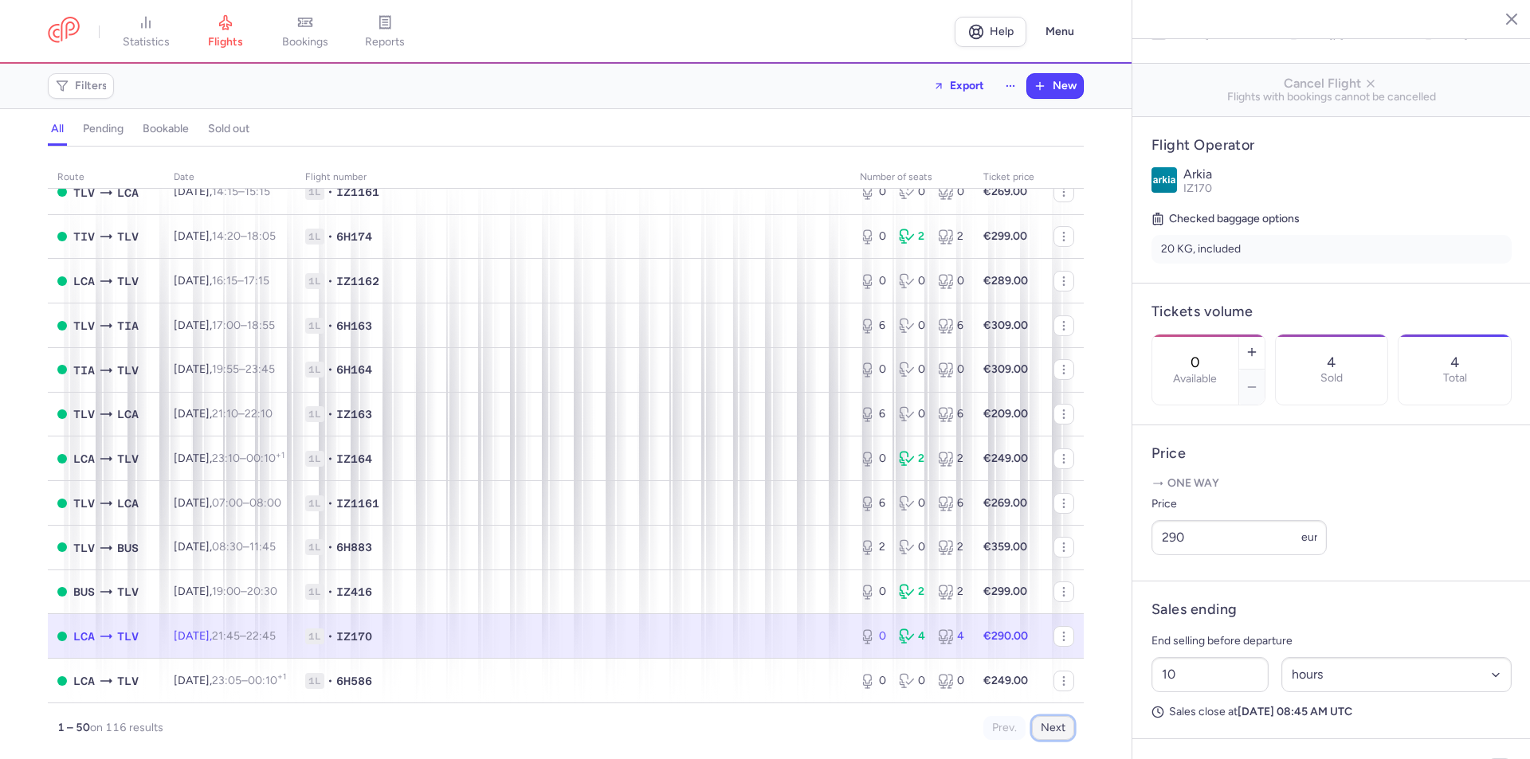
click at [1045, 729] on button "Next" at bounding box center [1053, 728] width 42 height 24
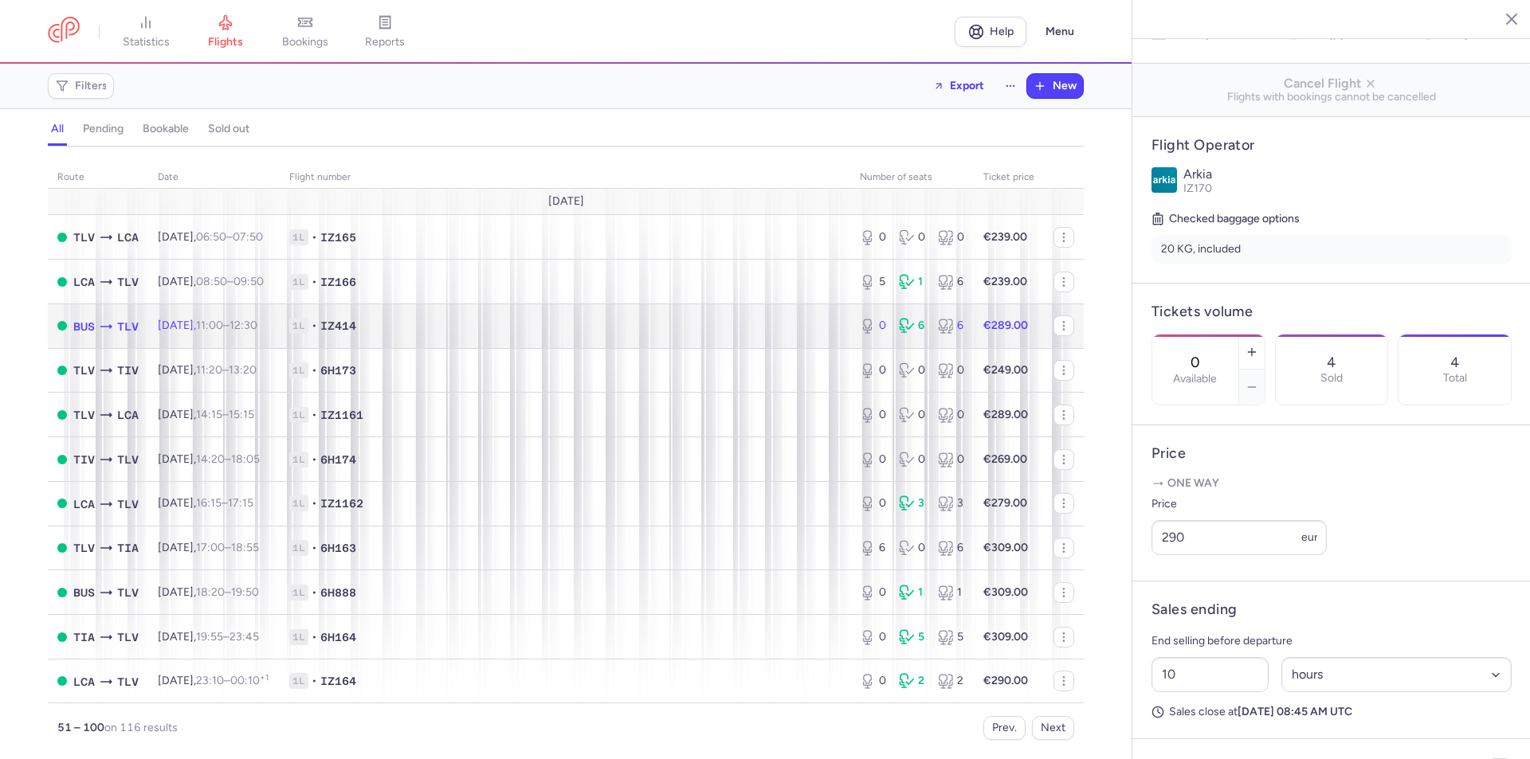
click at [685, 326] on span "1L • IZ414" at bounding box center [564, 326] width 551 height 16
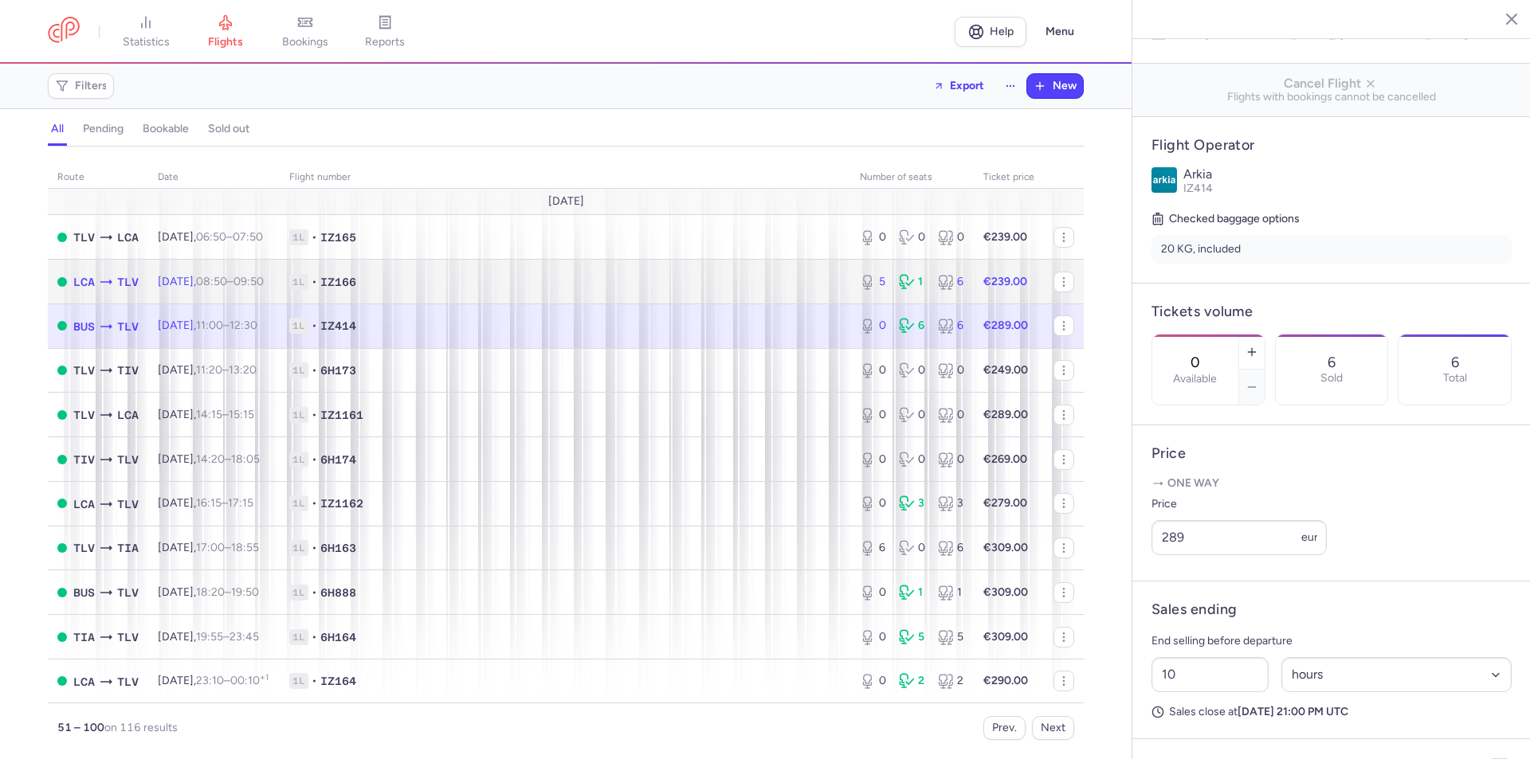
click at [691, 284] on span "1L • IZ166" at bounding box center [564, 282] width 551 height 16
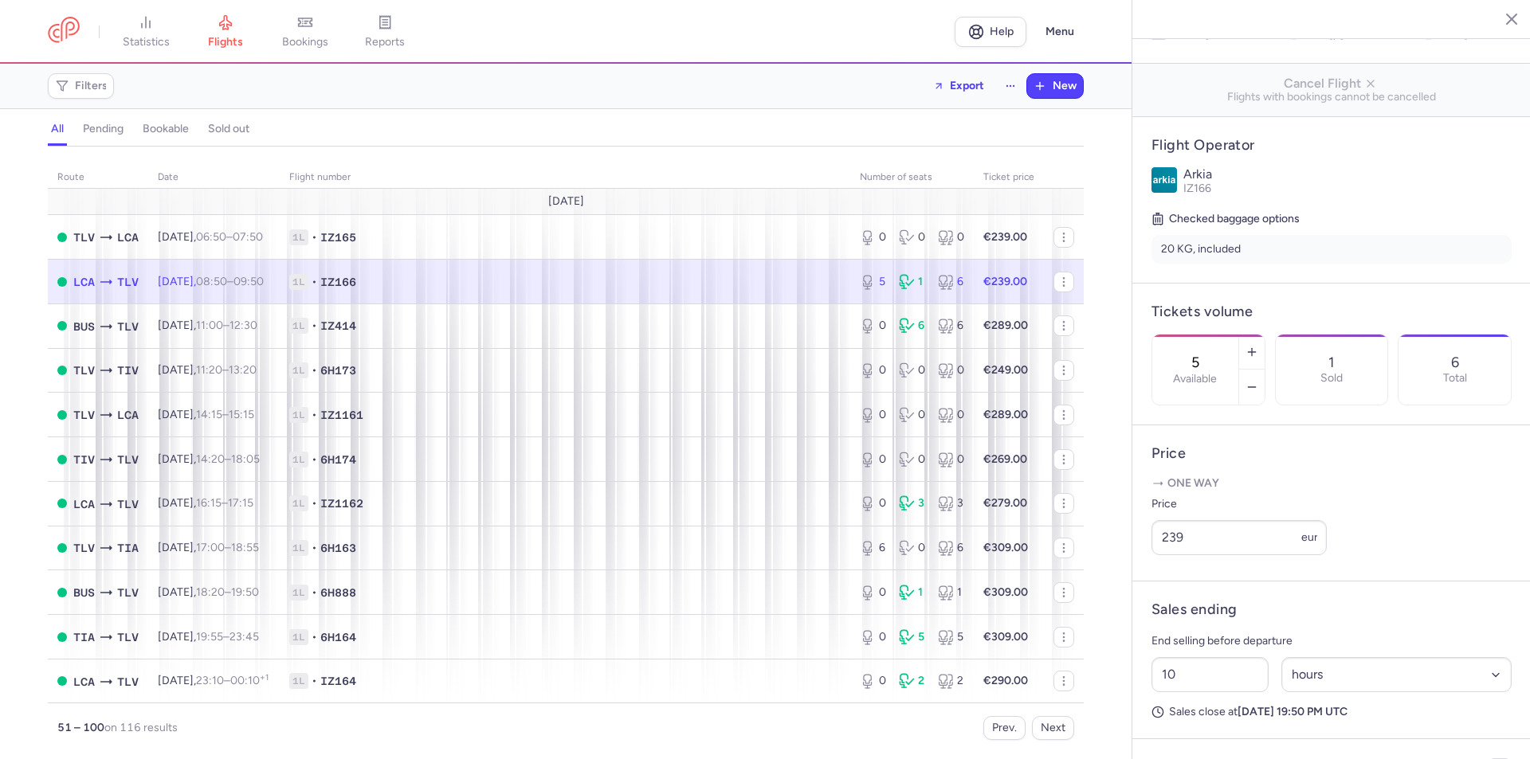
click at [695, 283] on span "1L • IZ166" at bounding box center [564, 282] width 551 height 16
click at [1258, 381] on icon "button" at bounding box center [1251, 387] width 13 height 13
click at [1184, 721] on span "Save changes" at bounding box center [1204, 728] width 79 height 14
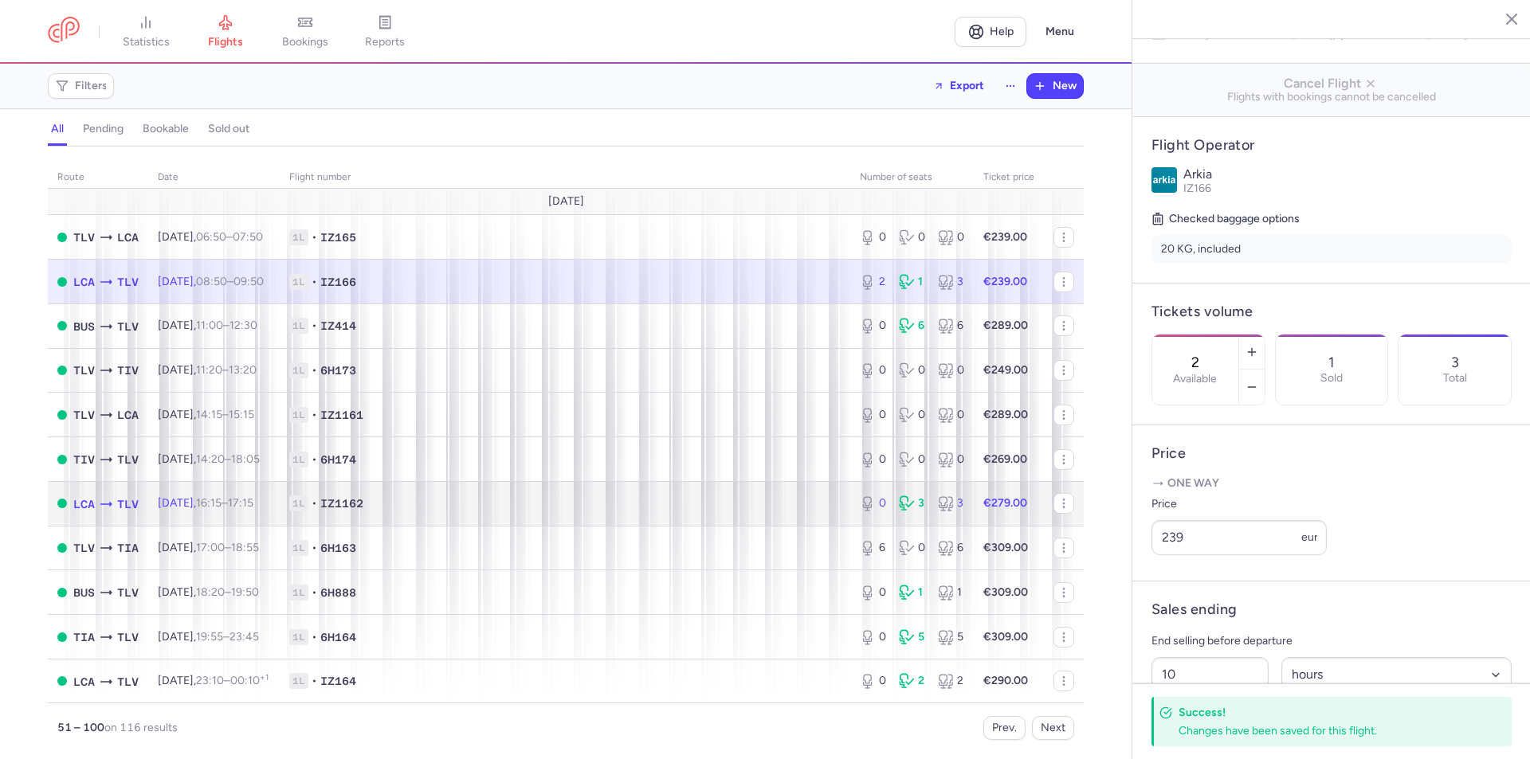
click at [792, 496] on span "1L • IZ1162" at bounding box center [564, 504] width 551 height 16
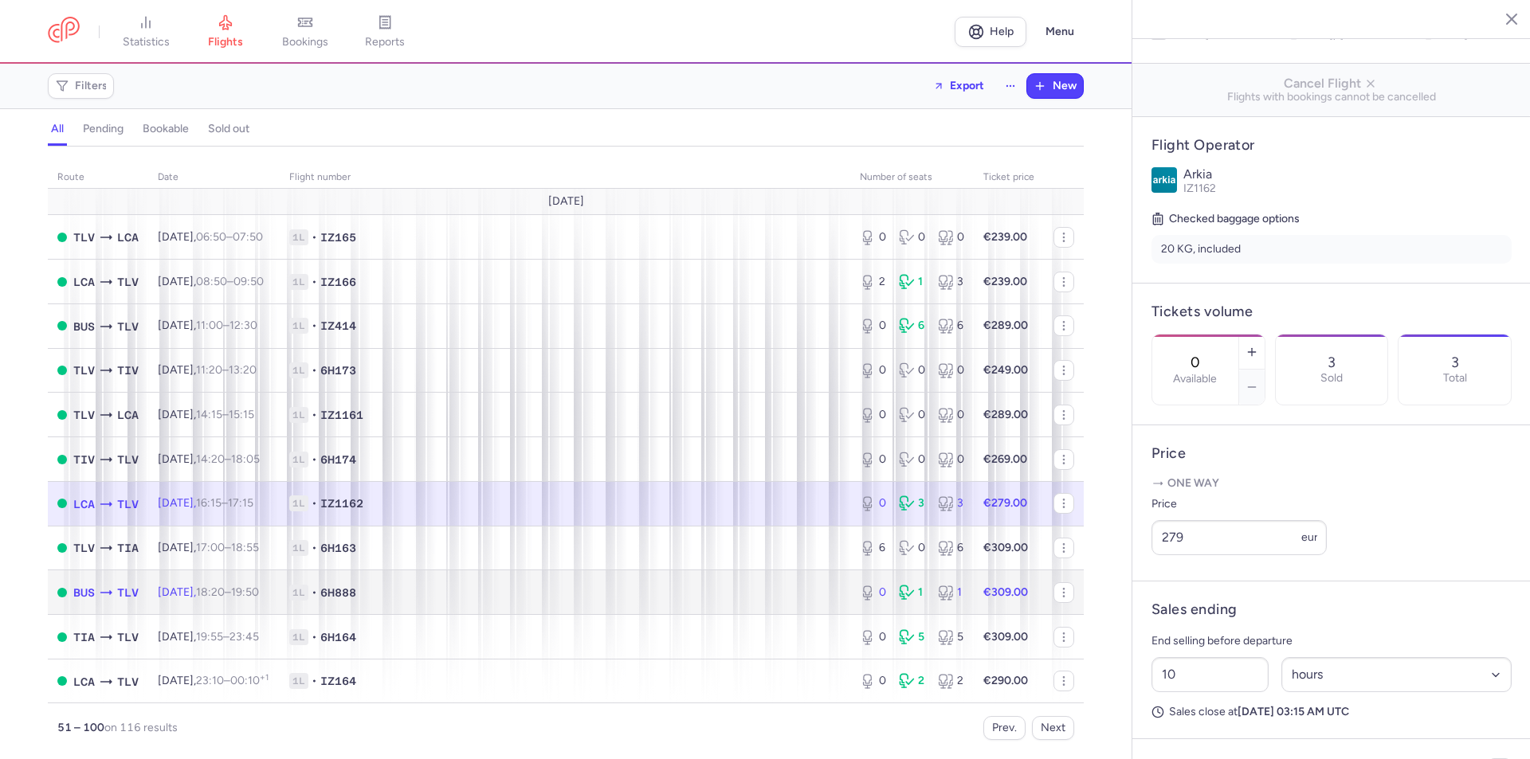
click at [742, 588] on span "1L • 6H888" at bounding box center [564, 593] width 551 height 16
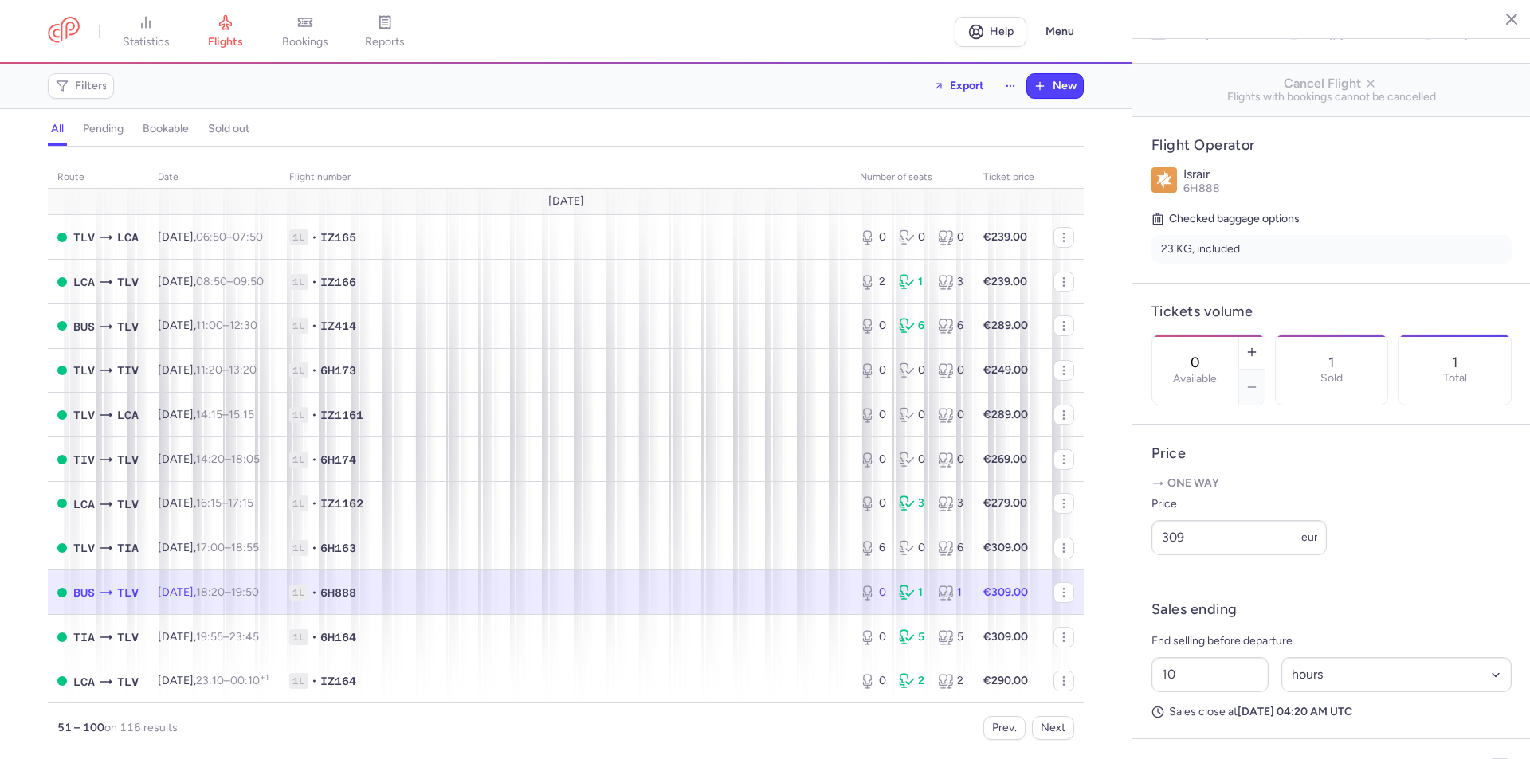
scroll to position [159, 0]
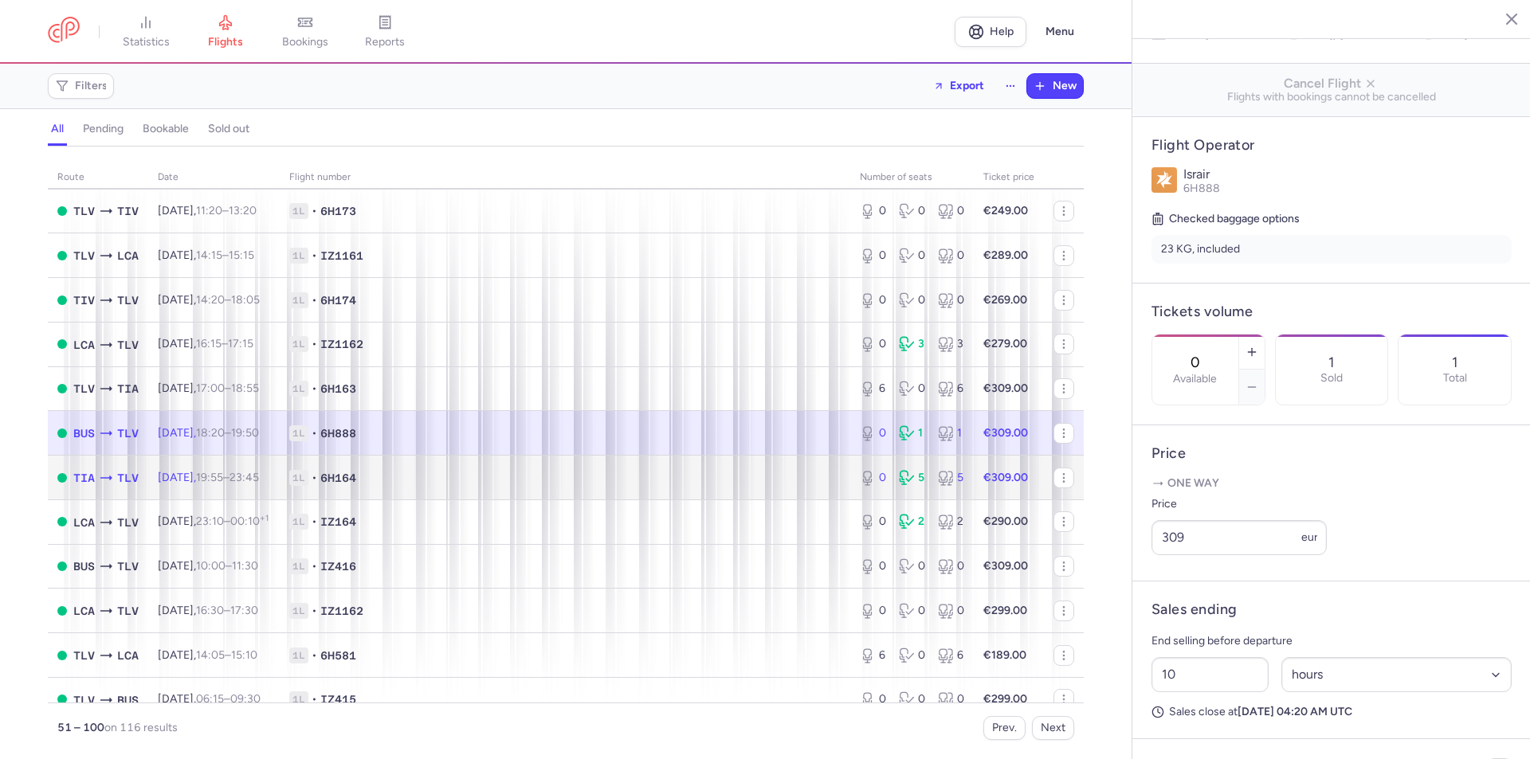
click at [703, 473] on span "1L • 6H164" at bounding box center [564, 478] width 551 height 16
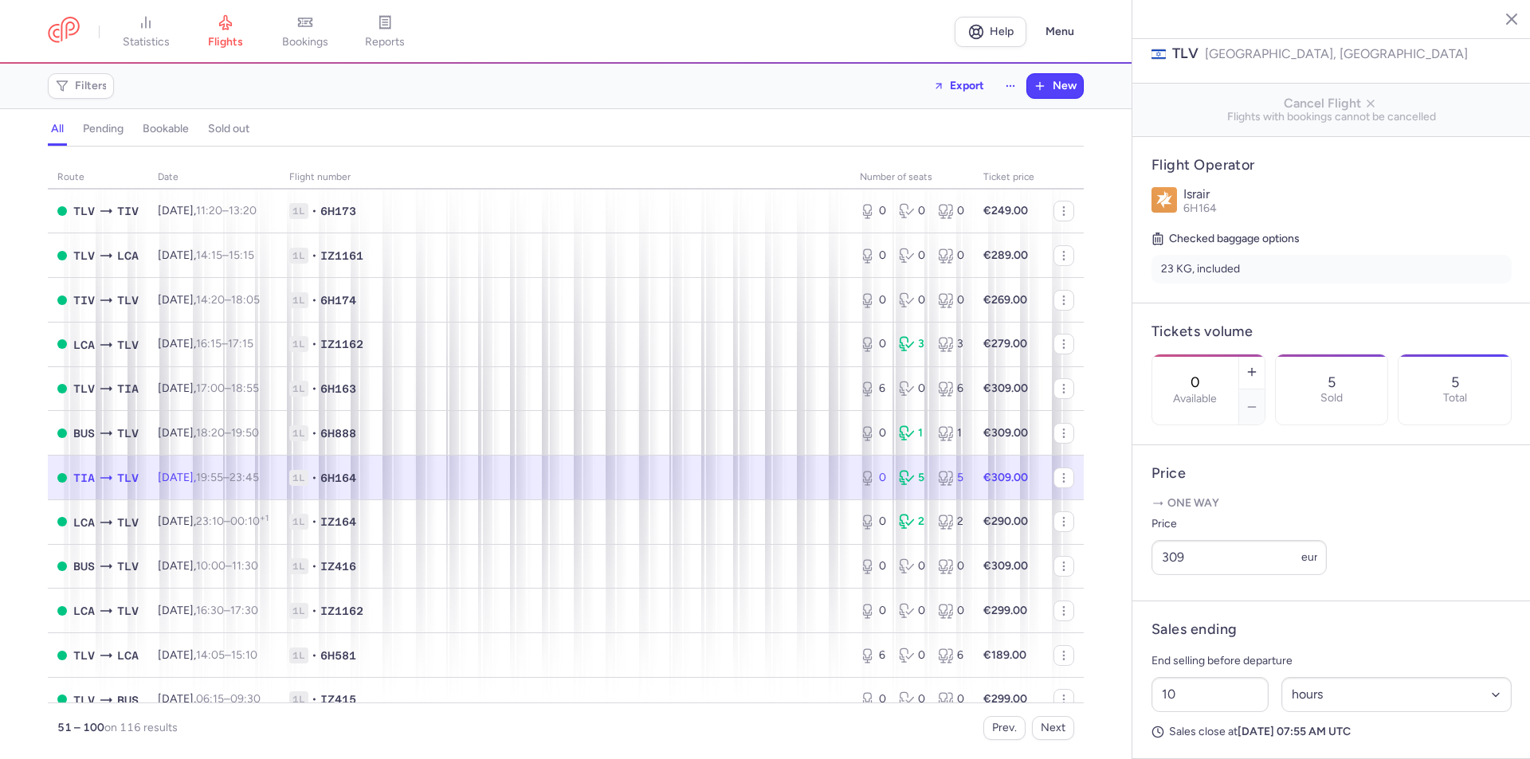
click at [254, 480] on span "19:55 – 23:45 +0" at bounding box center [227, 478] width 63 height 14
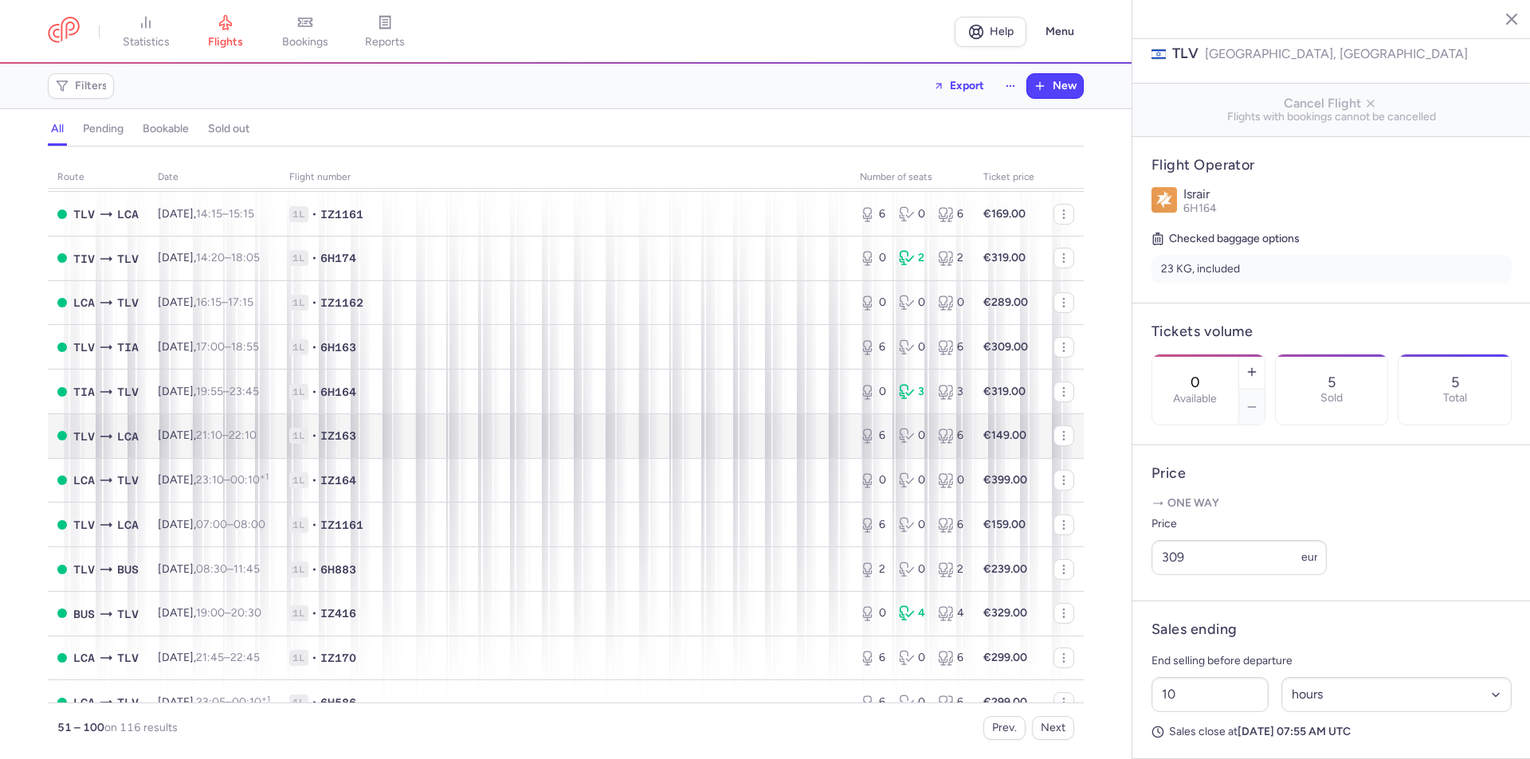
scroll to position [1115, 0]
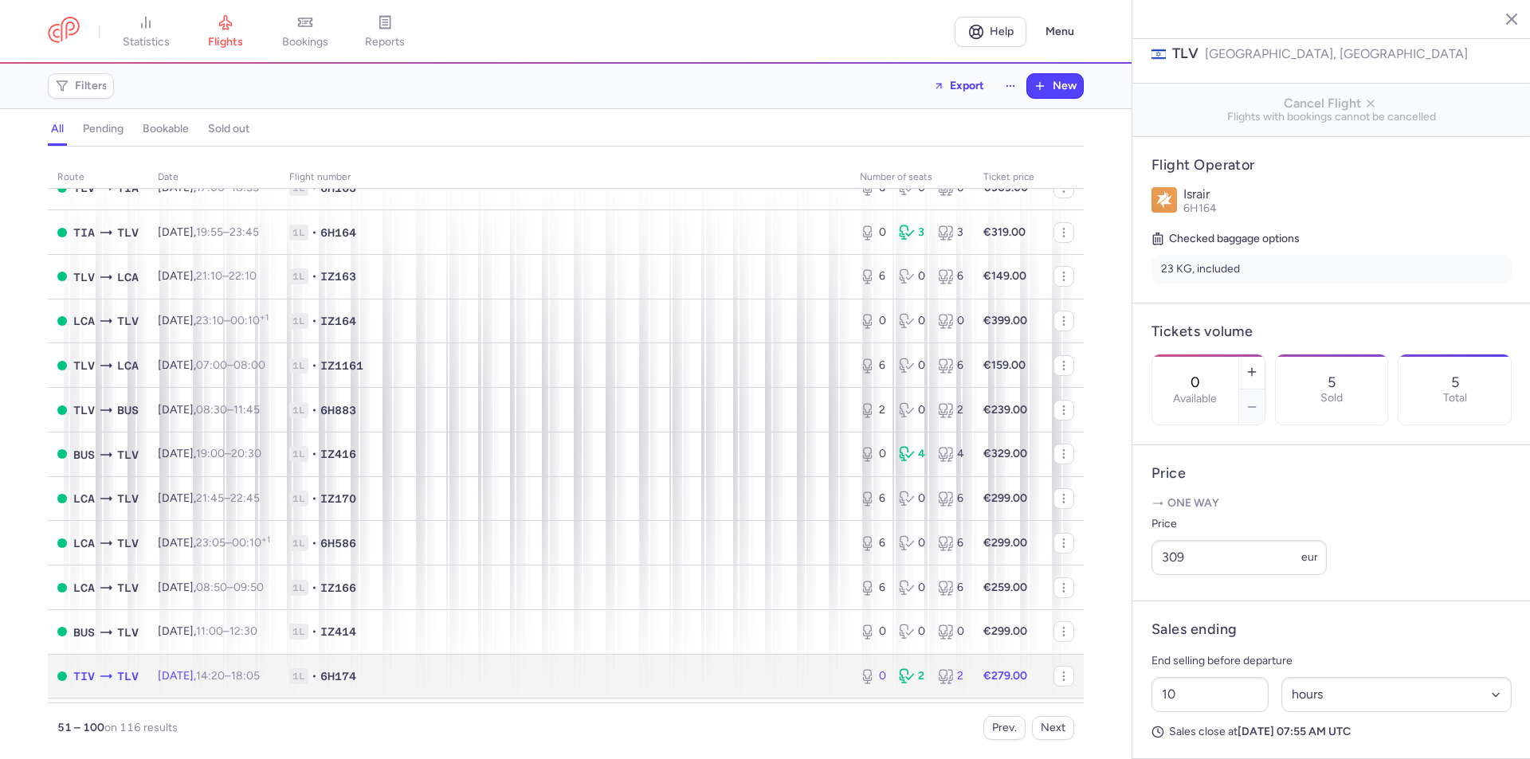
click at [617, 669] on span "1L • 6H174" at bounding box center [564, 676] width 551 height 16
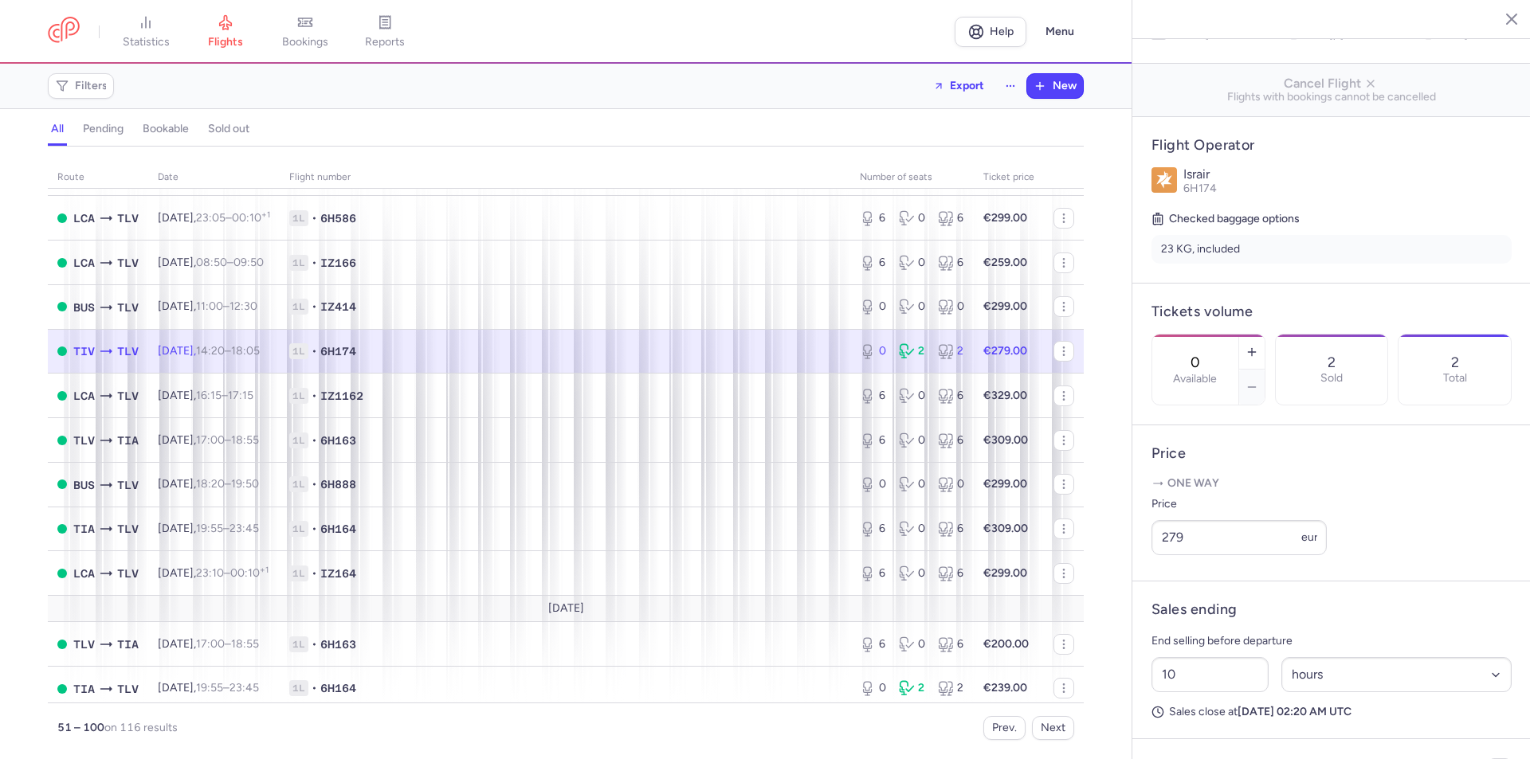
scroll to position [1759, 0]
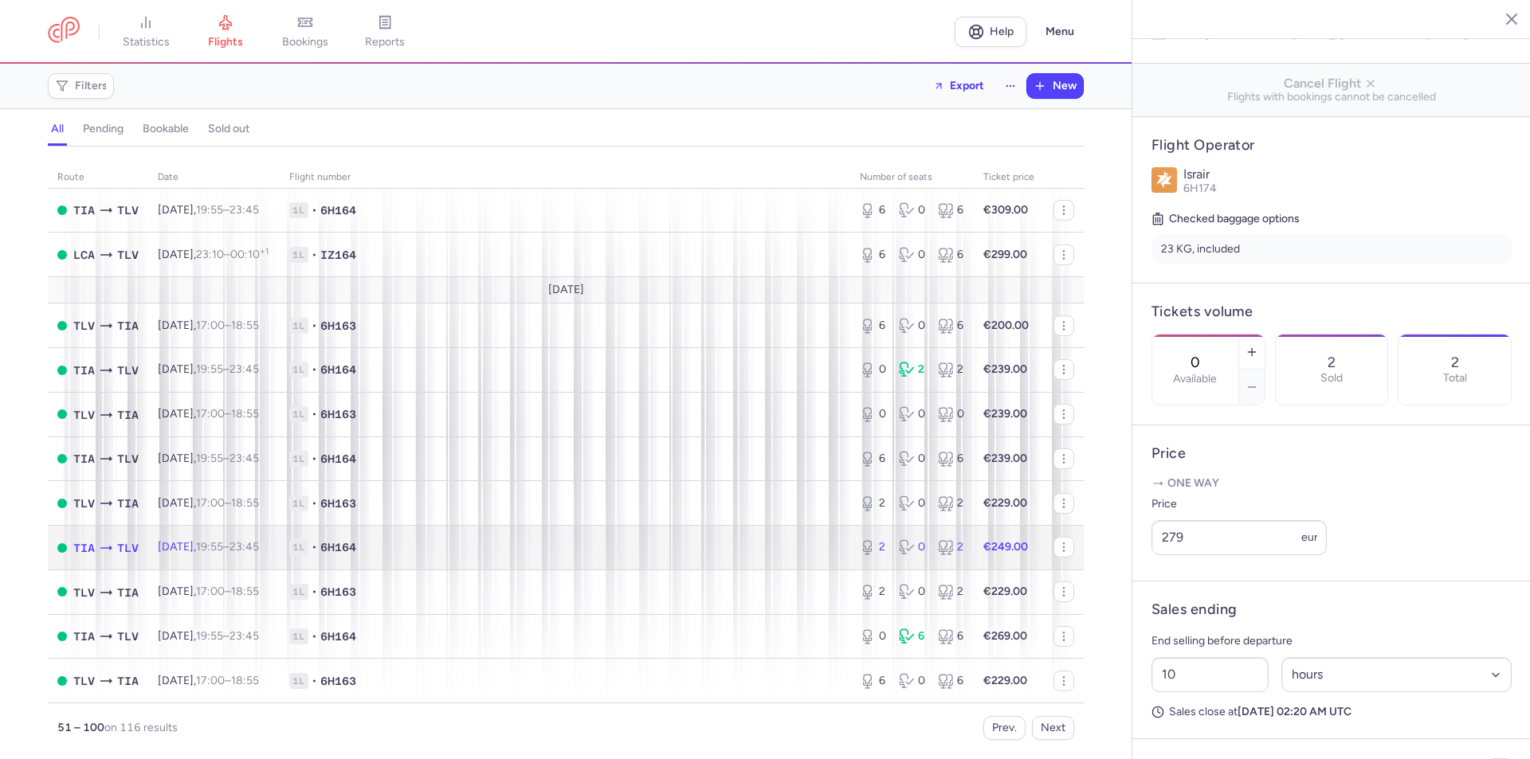
click at [631, 548] on span "1L • 6H164" at bounding box center [564, 547] width 551 height 16
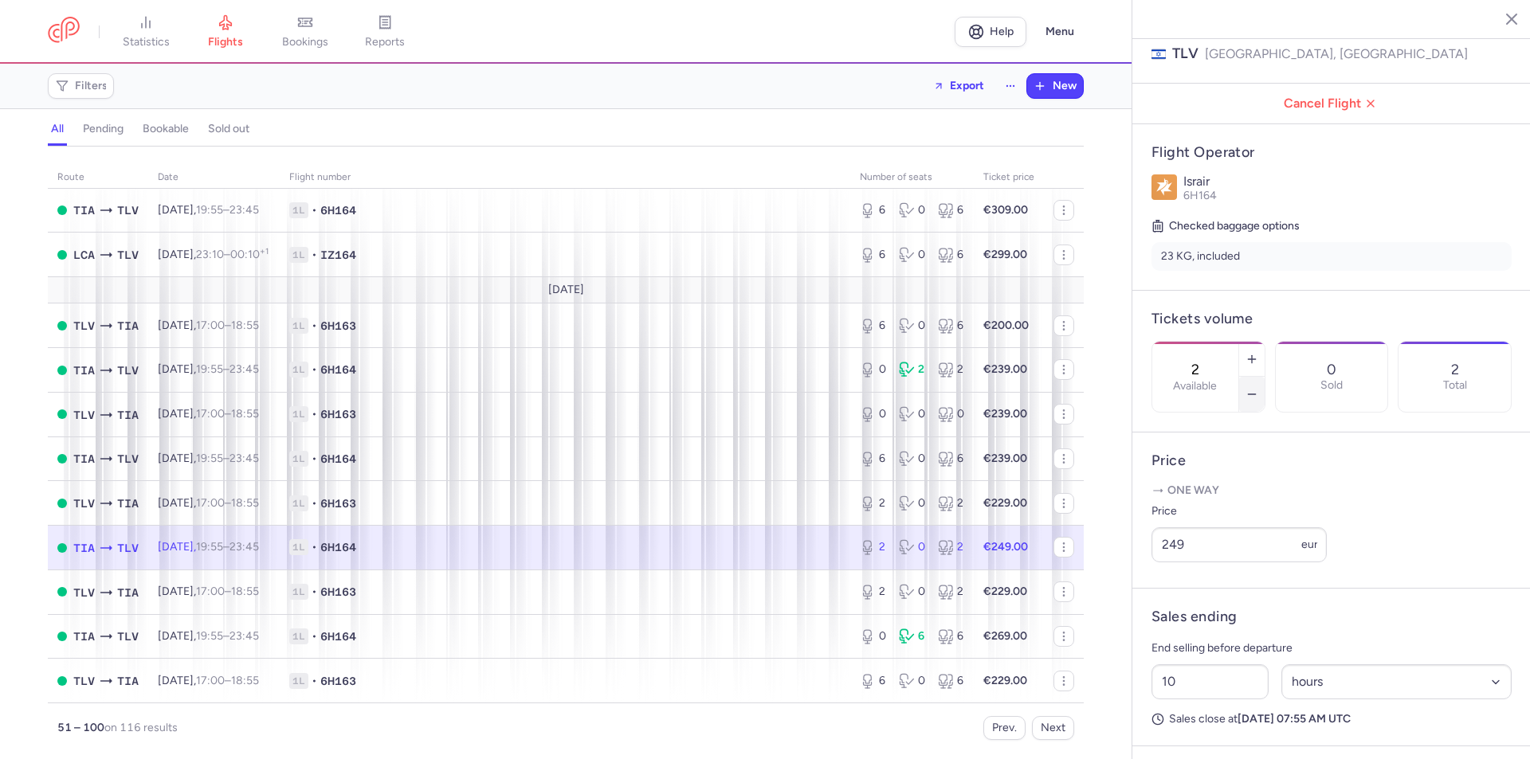
click at [1264, 377] on button "button" at bounding box center [1251, 394] width 25 height 35
type input "0"
click at [1207, 729] on span "Save changes" at bounding box center [1204, 728] width 79 height 14
